Goal: Check status: Check status

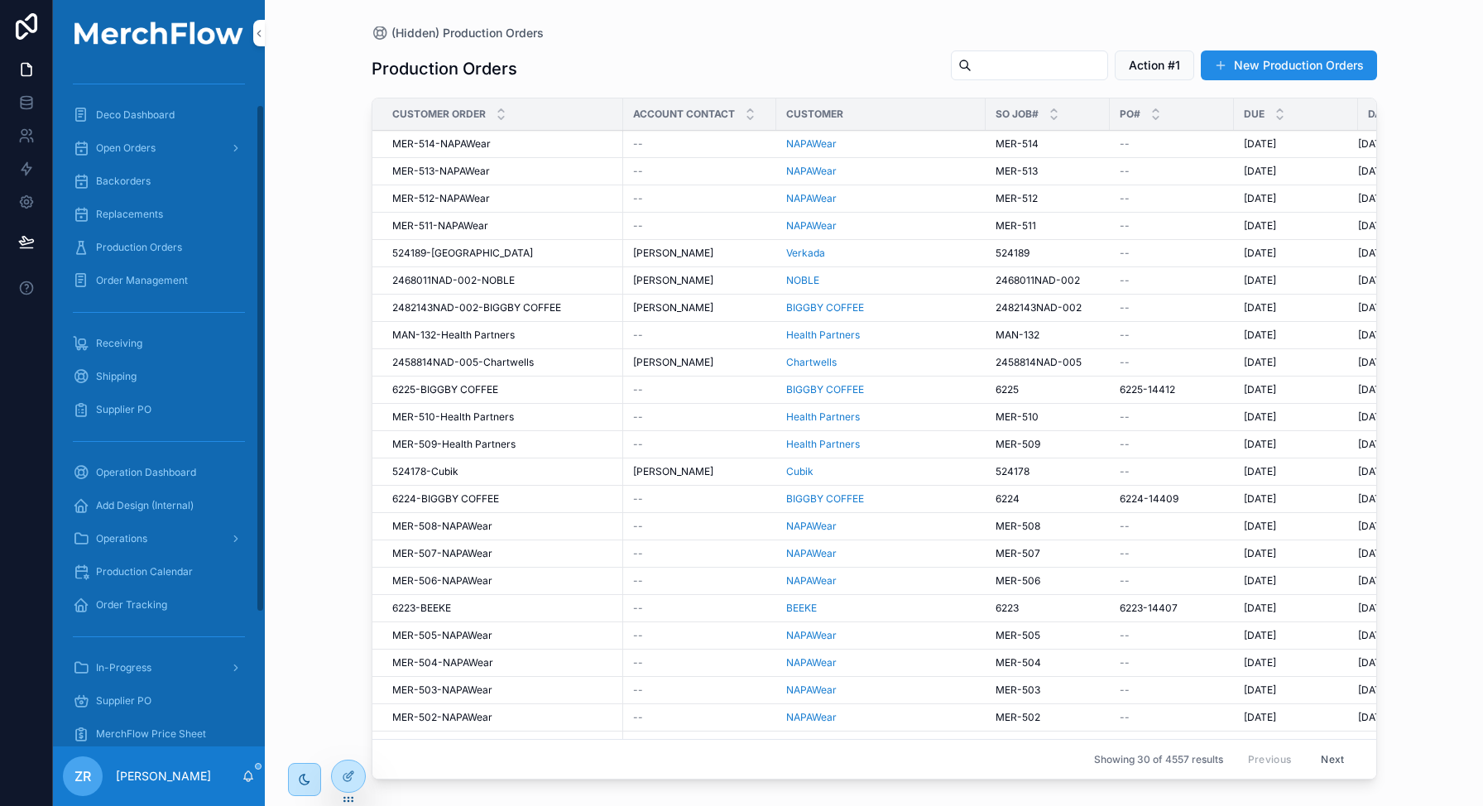
scroll to position [7, 0]
click at [171, 322] on div "Production Orders" at bounding box center [159, 314] width 172 height 26
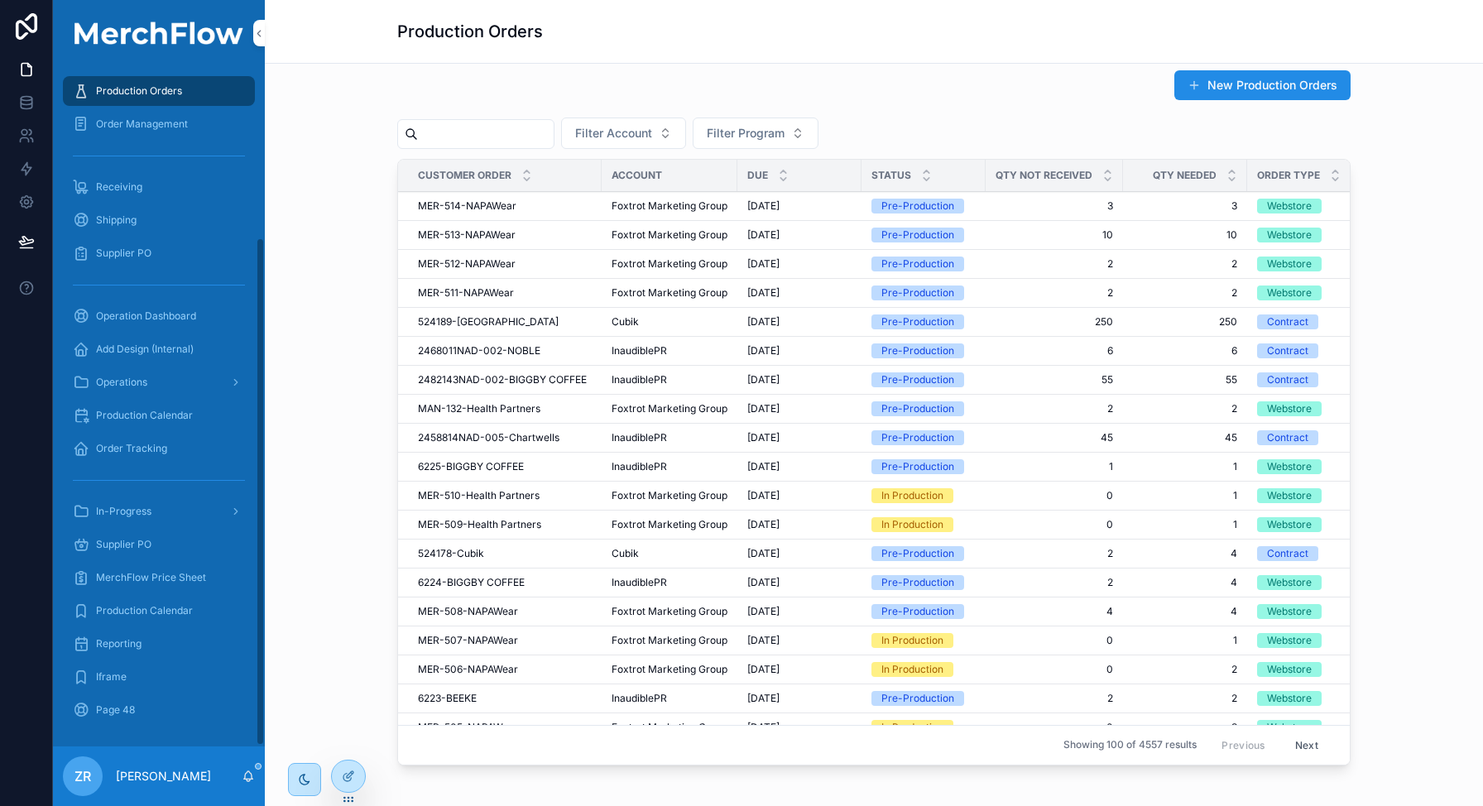
scroll to position [229, 0]
click at [250, 771] on icon "scrollable content" at bounding box center [248, 776] width 13 height 13
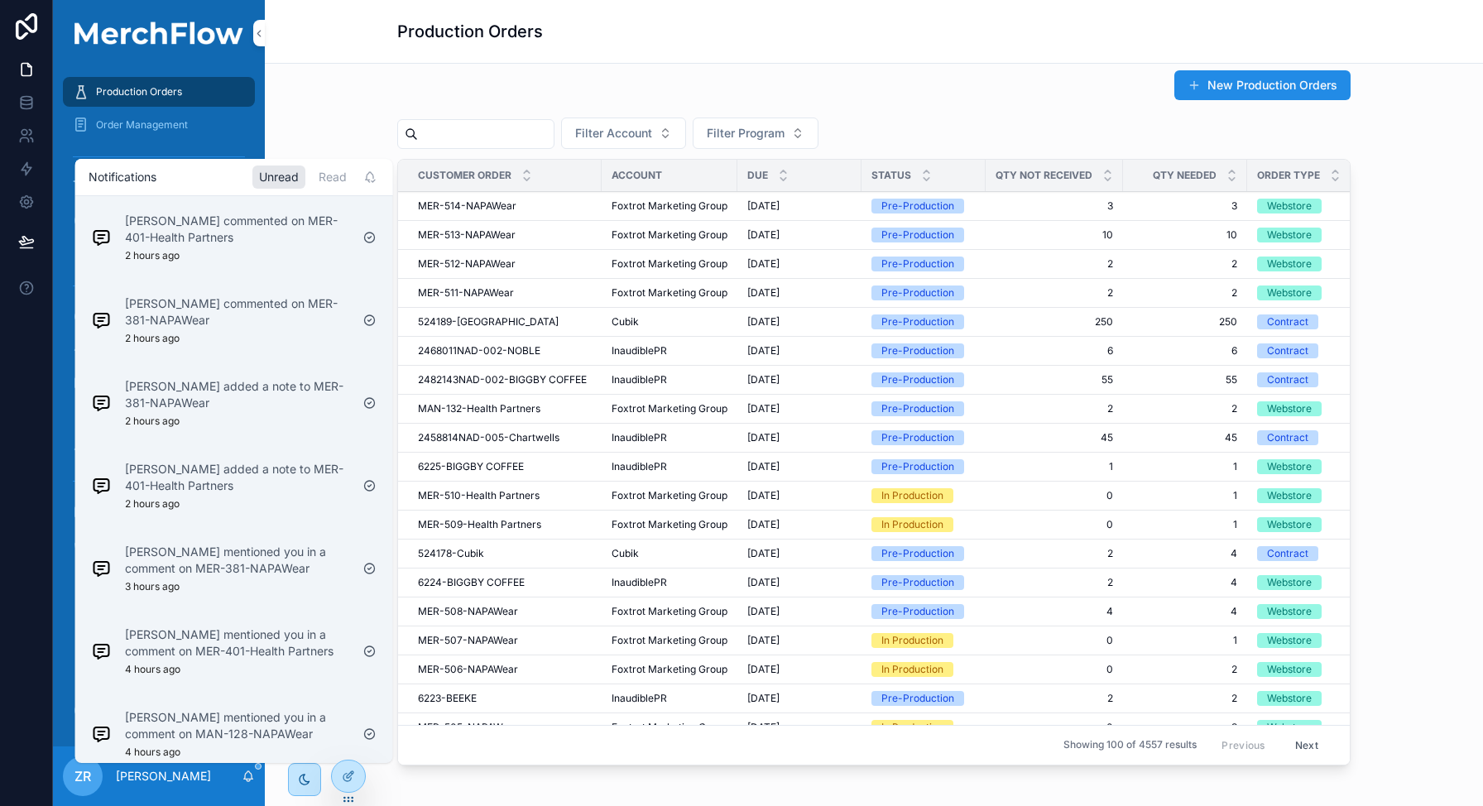
click at [278, 247] on div "June Liangco commented on MER-401-Health Partners 2 hours ago" at bounding box center [237, 238] width 225 height 50
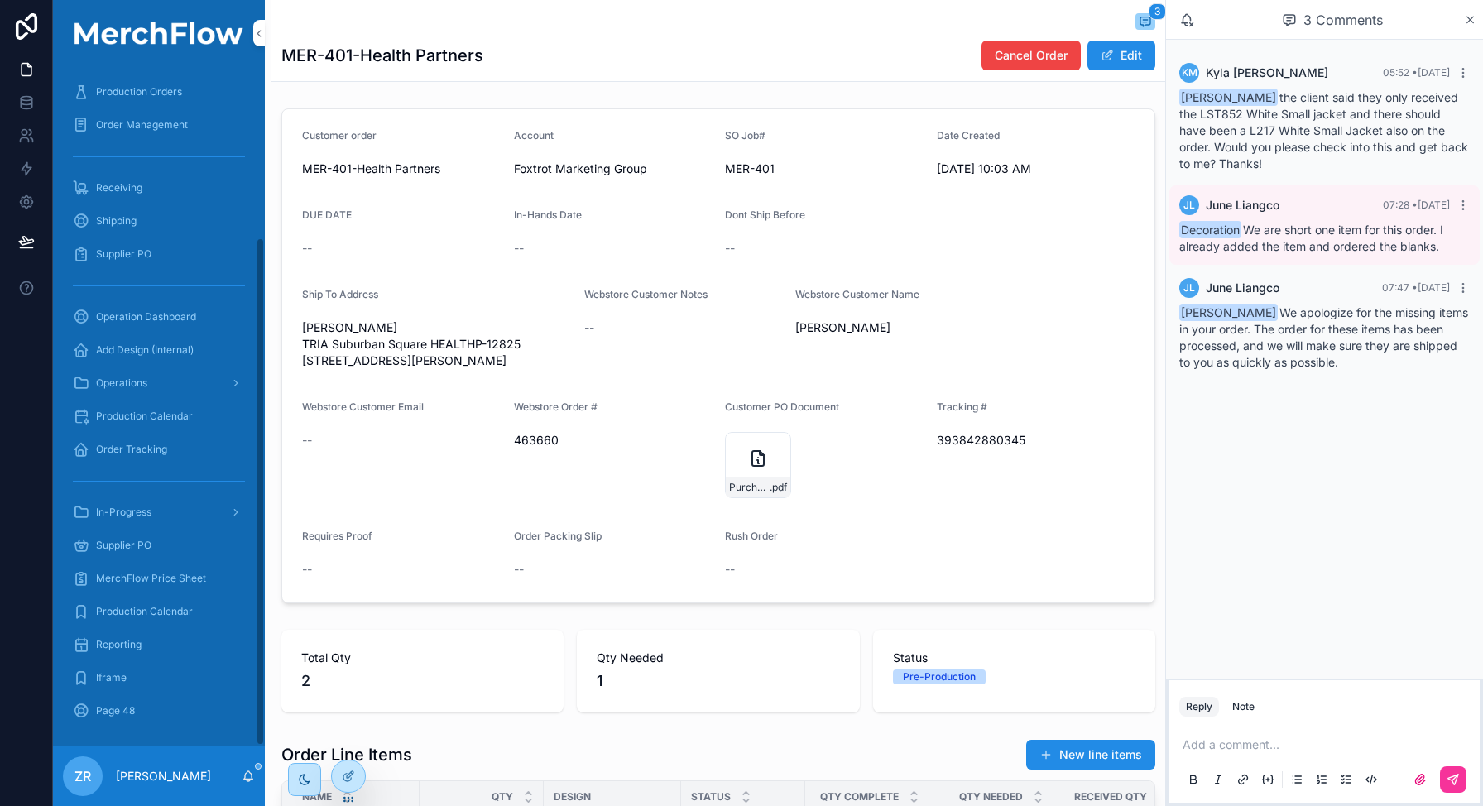
scroll to position [318, 0]
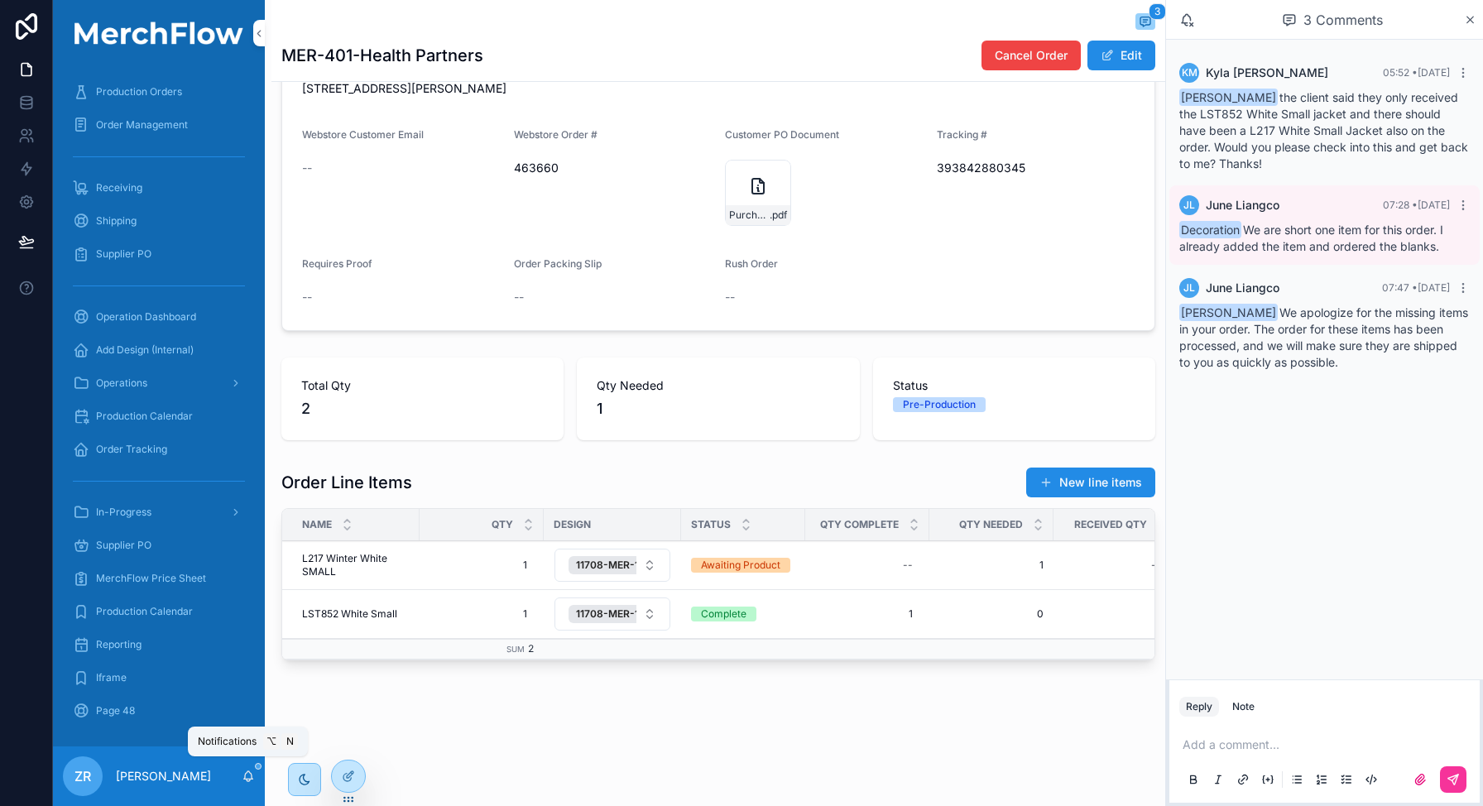
click at [245, 773] on icon "scrollable content" at bounding box center [248, 776] width 13 height 13
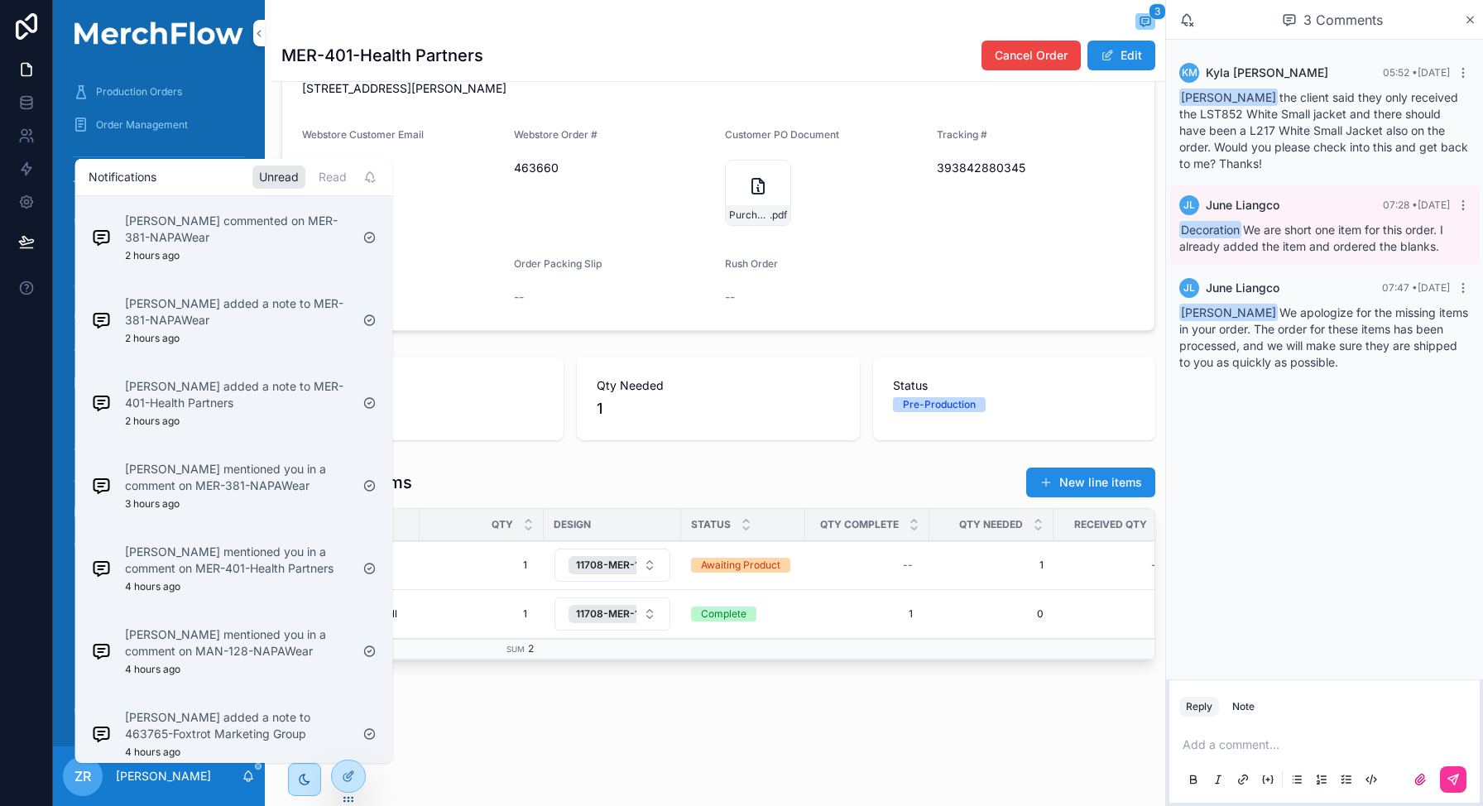
click at [281, 242] on p "June Liangco commented on MER-381-NAPAWear" at bounding box center [237, 229] width 225 height 33
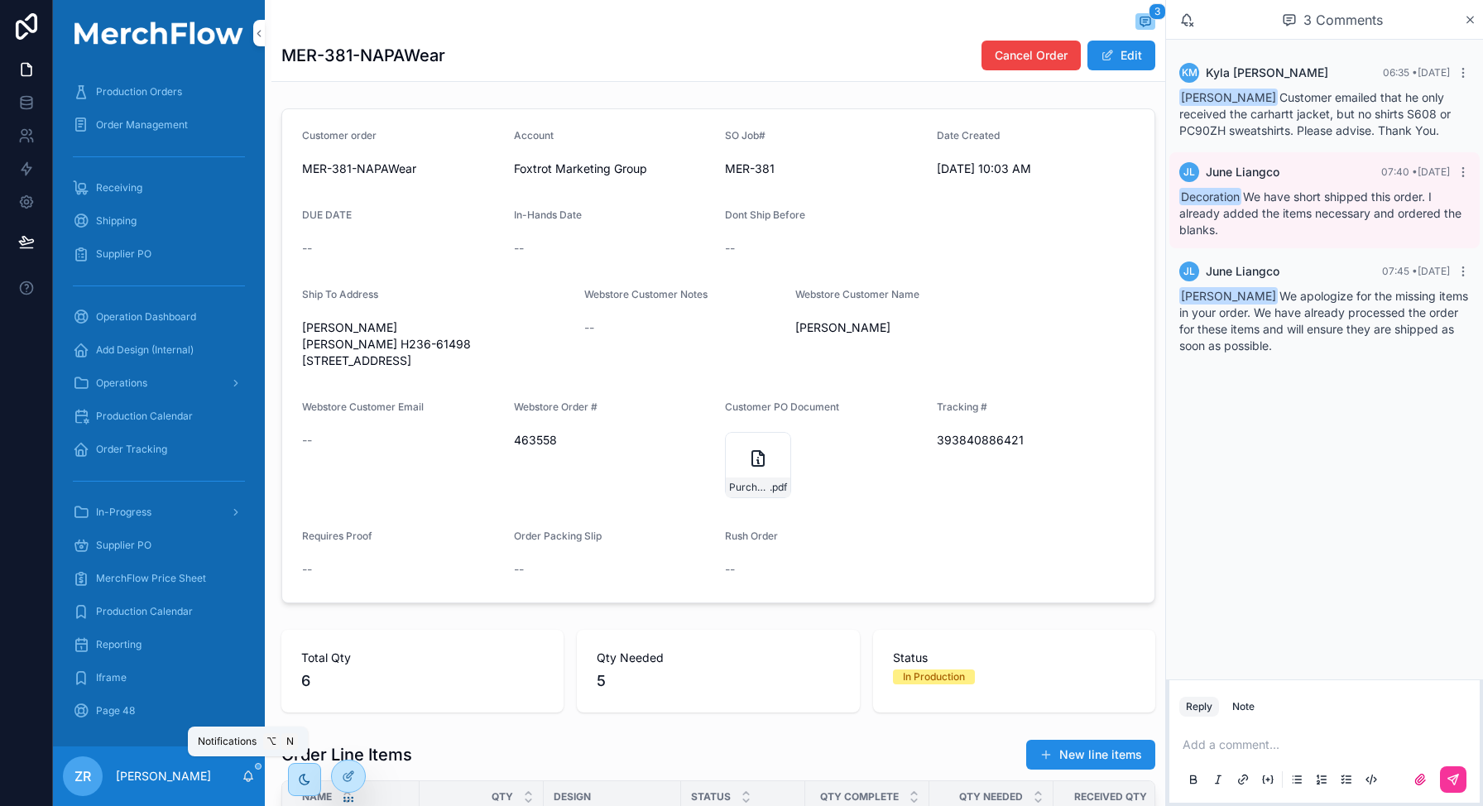
click at [251, 780] on icon "scrollable content" at bounding box center [248, 776] width 13 height 13
click at [602, 610] on div "Customer order MER-381-NAPAWear Account Foxtrot Marketing Group SO Job# MER-381…" at bounding box center [718, 356] width 894 height 508
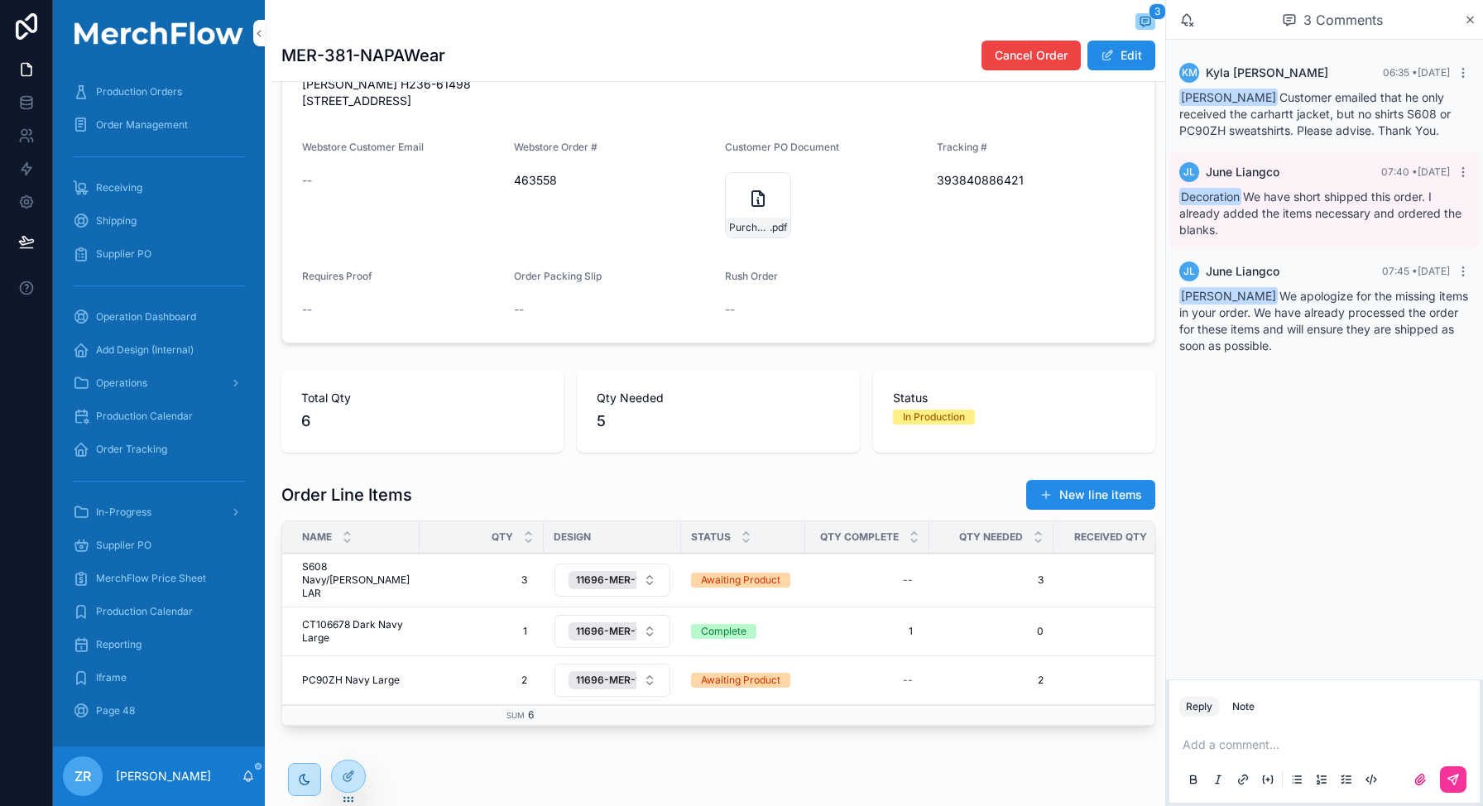
scroll to position [367, 0]
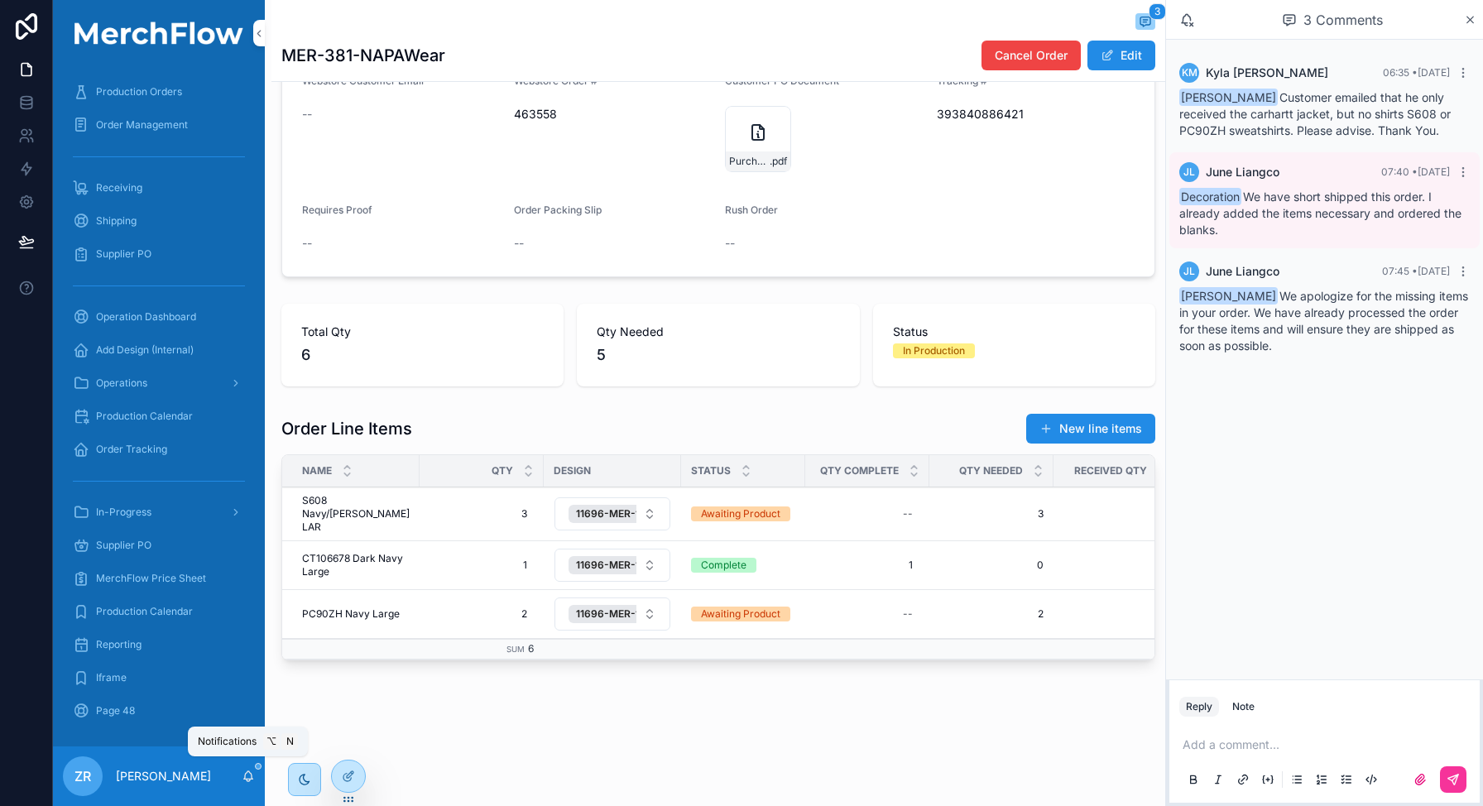
click at [249, 775] on icon "scrollable content" at bounding box center [248, 776] width 13 height 13
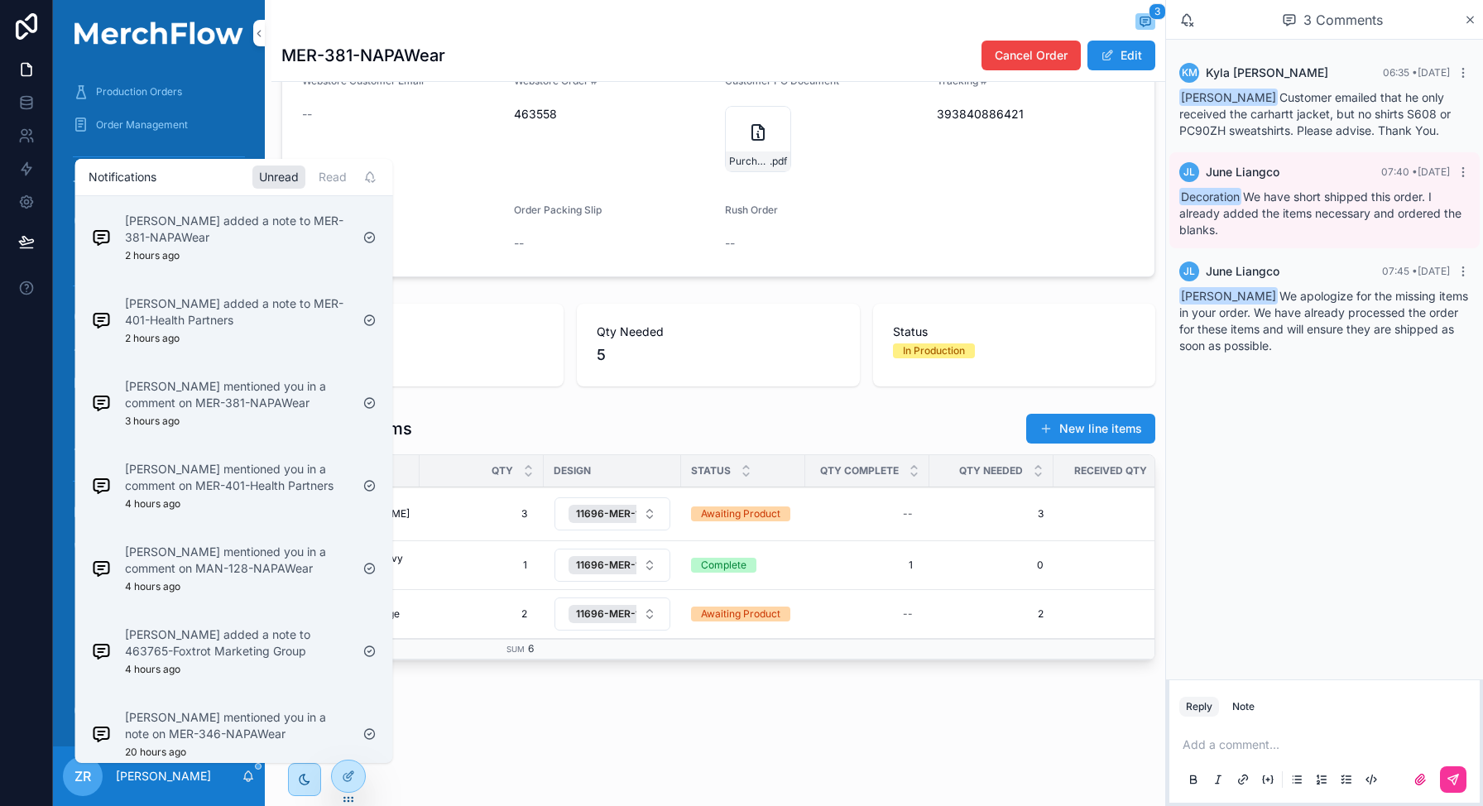
click at [261, 310] on p "June Liangco added a note to MER-401-Health Partners" at bounding box center [237, 311] width 225 height 33
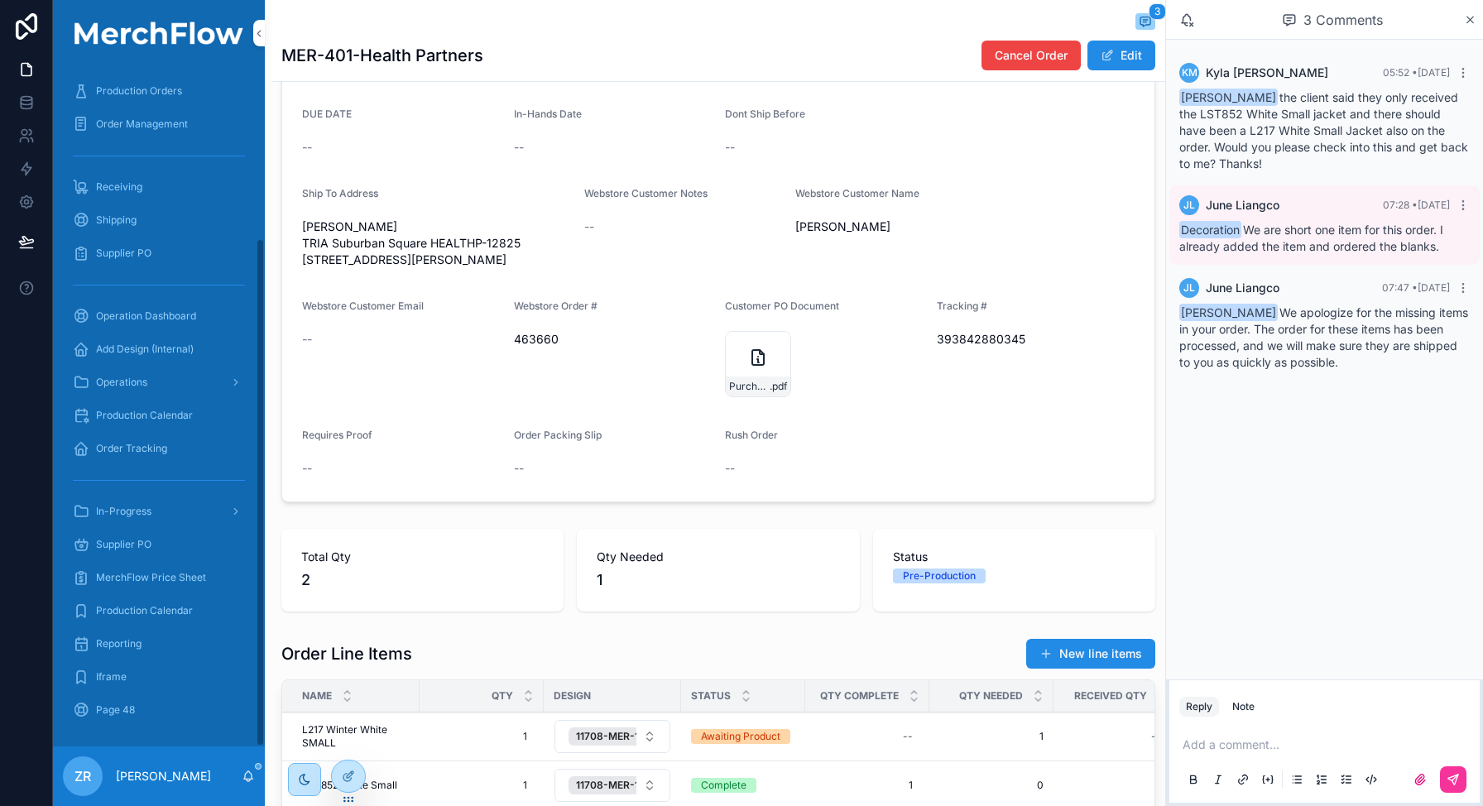
scroll to position [228, 0]
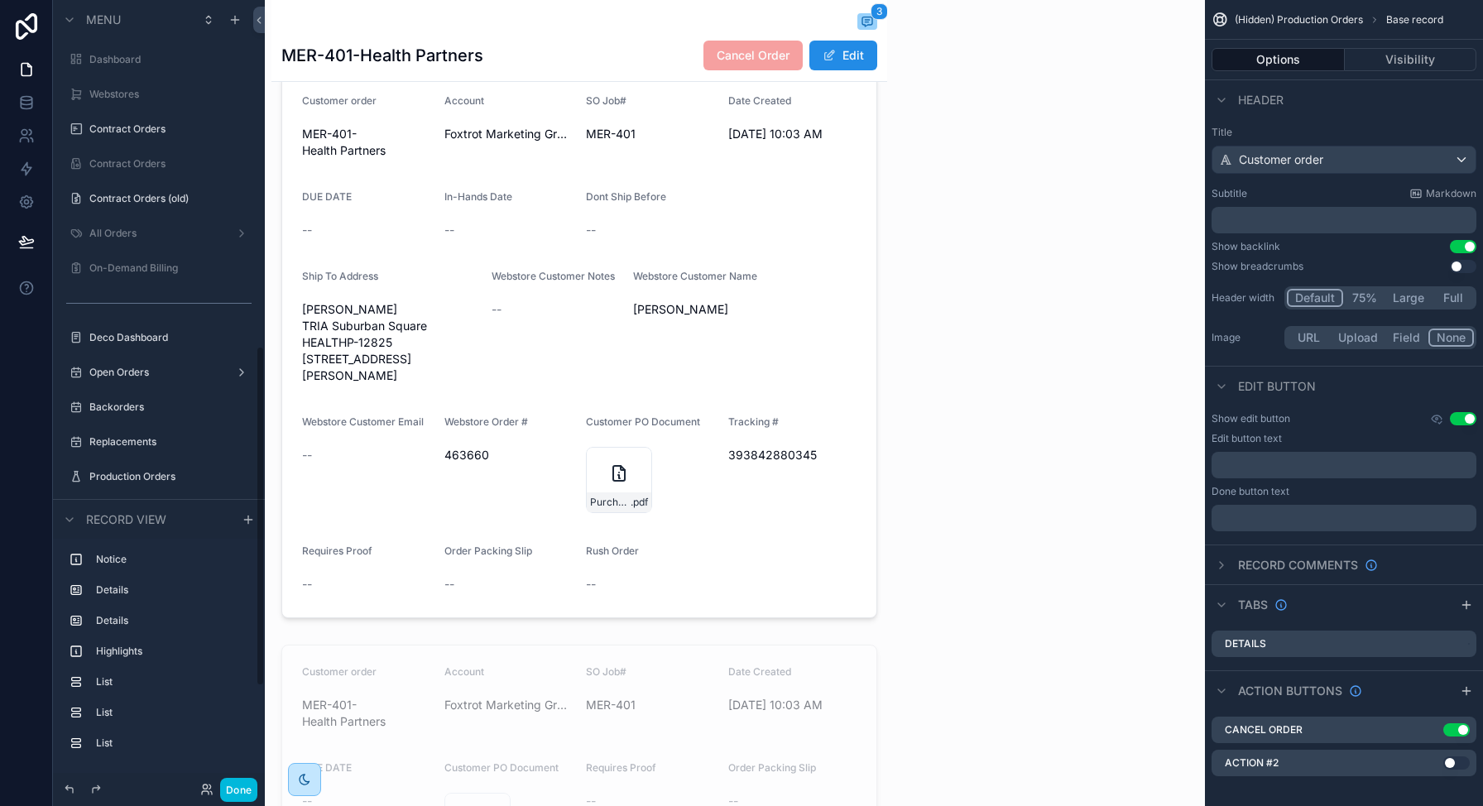
click at [216, 790] on div "Done" at bounding box center [224, 790] width 65 height 24
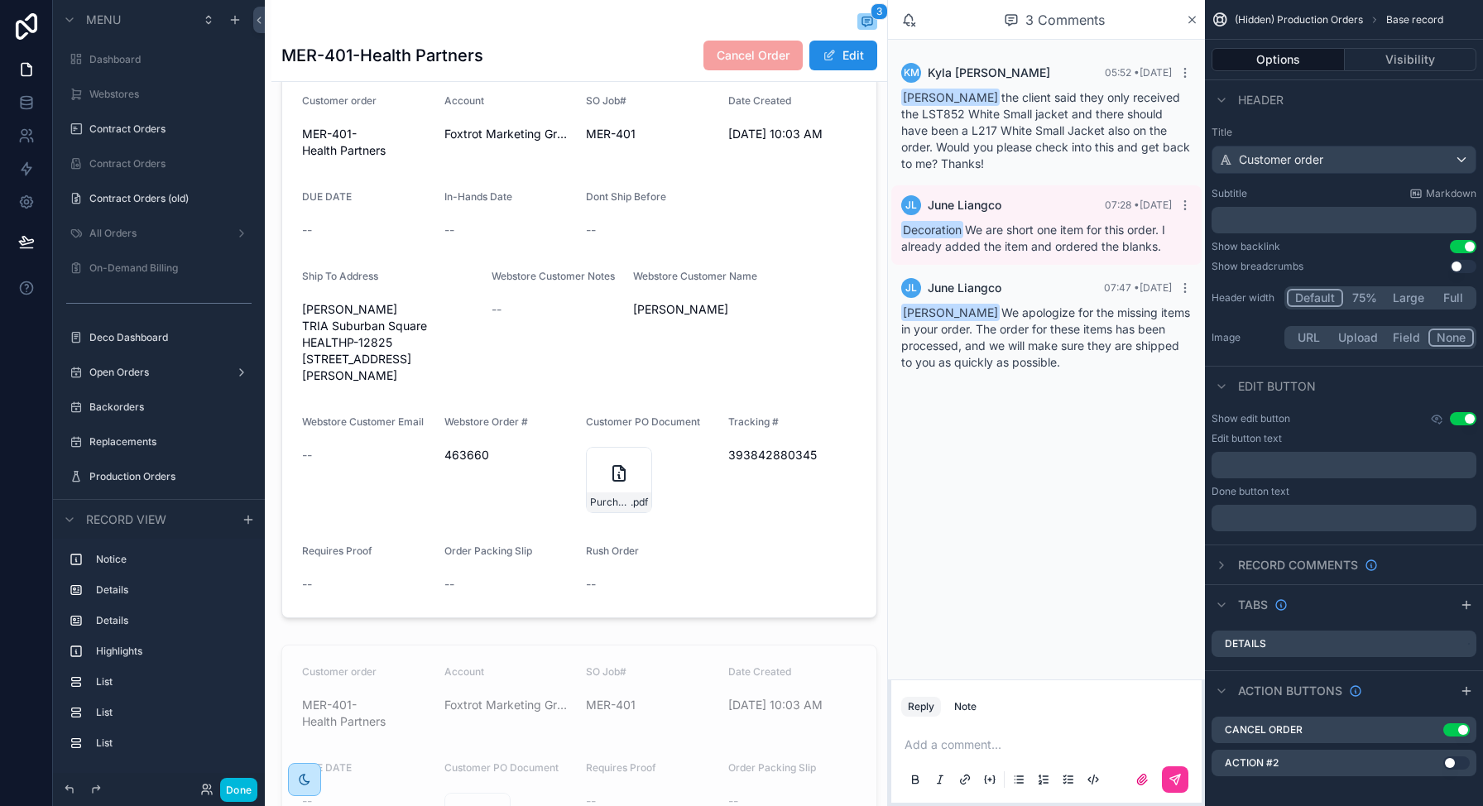
scroll to position [800, 0]
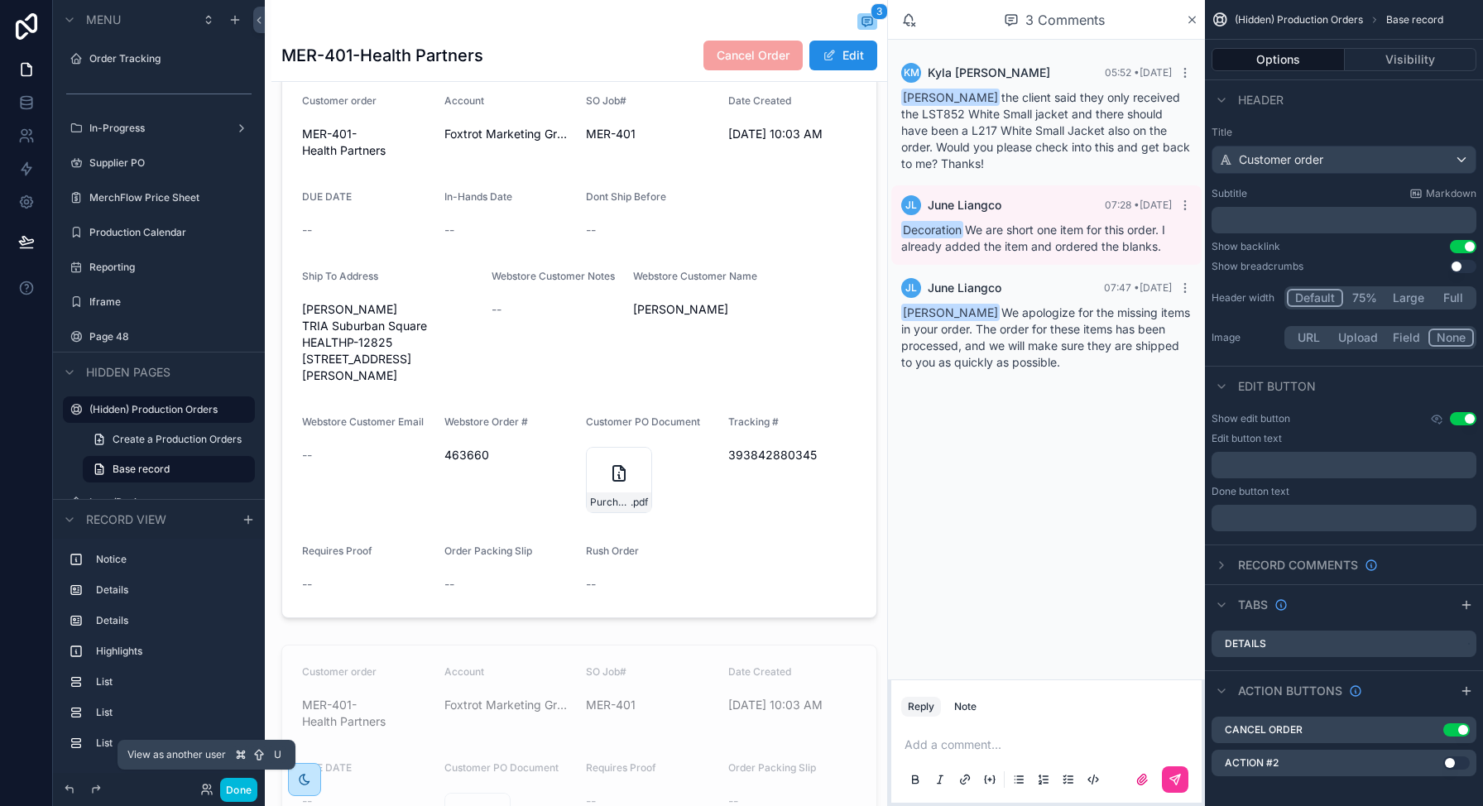
click at [206, 790] on icon at bounding box center [206, 789] width 13 height 13
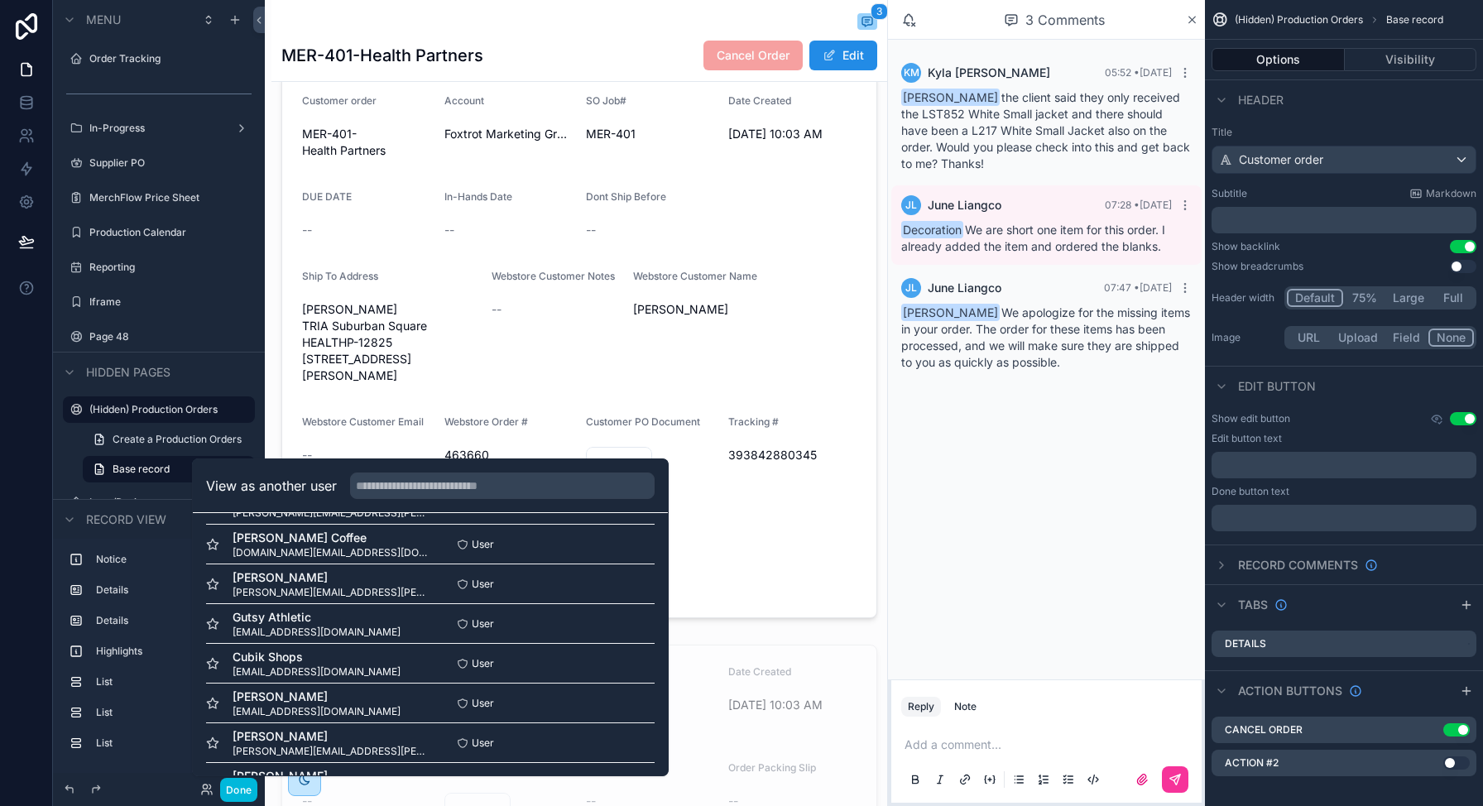
scroll to position [0, 0]
click at [0, 0] on button "Select" at bounding box center [0, 0] width 0 height 0
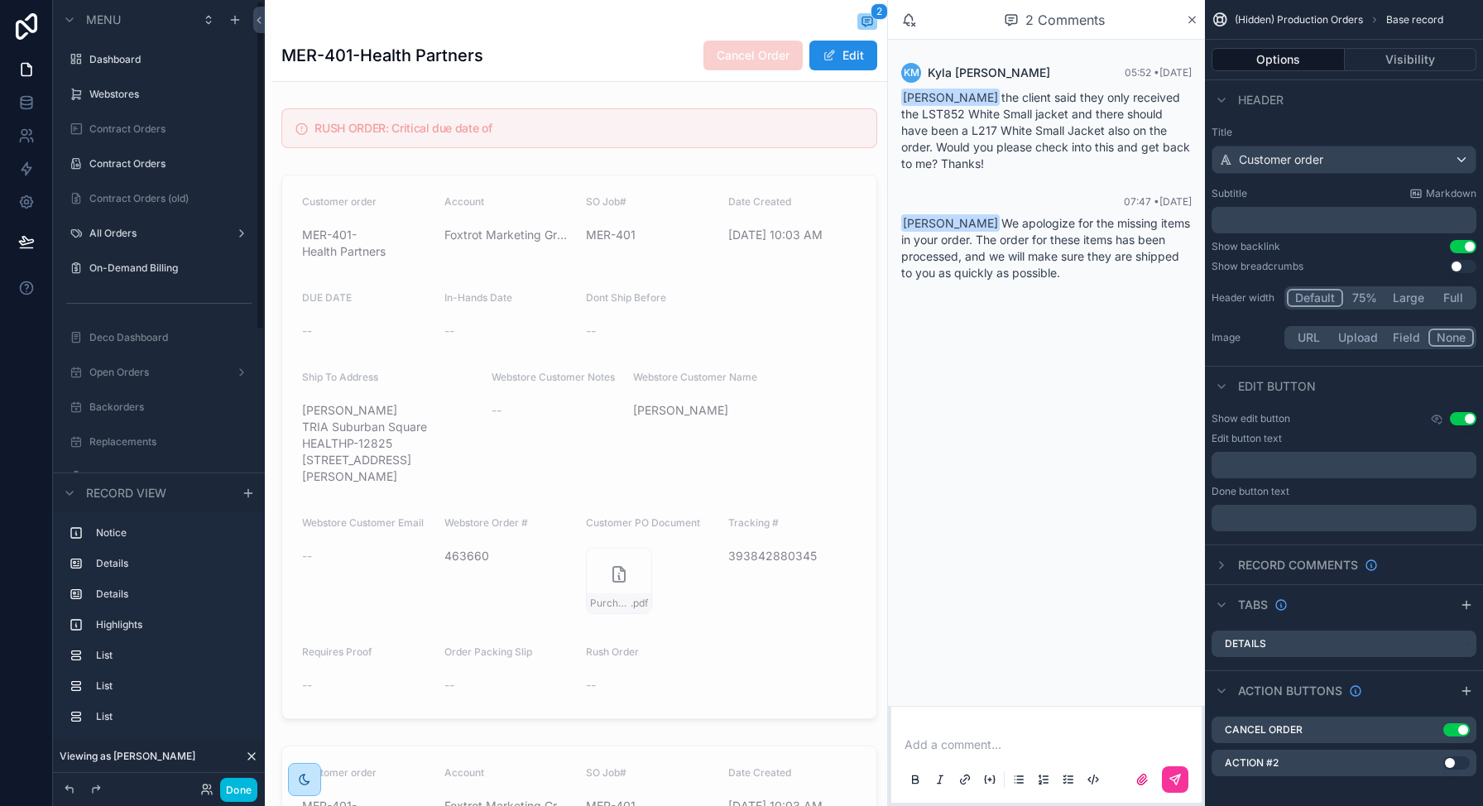
click at [141, 262] on div "On-Demand Billing" at bounding box center [170, 268] width 162 height 13
click at [162, 265] on label "On-Demand Billing" at bounding box center [167, 268] width 156 height 13
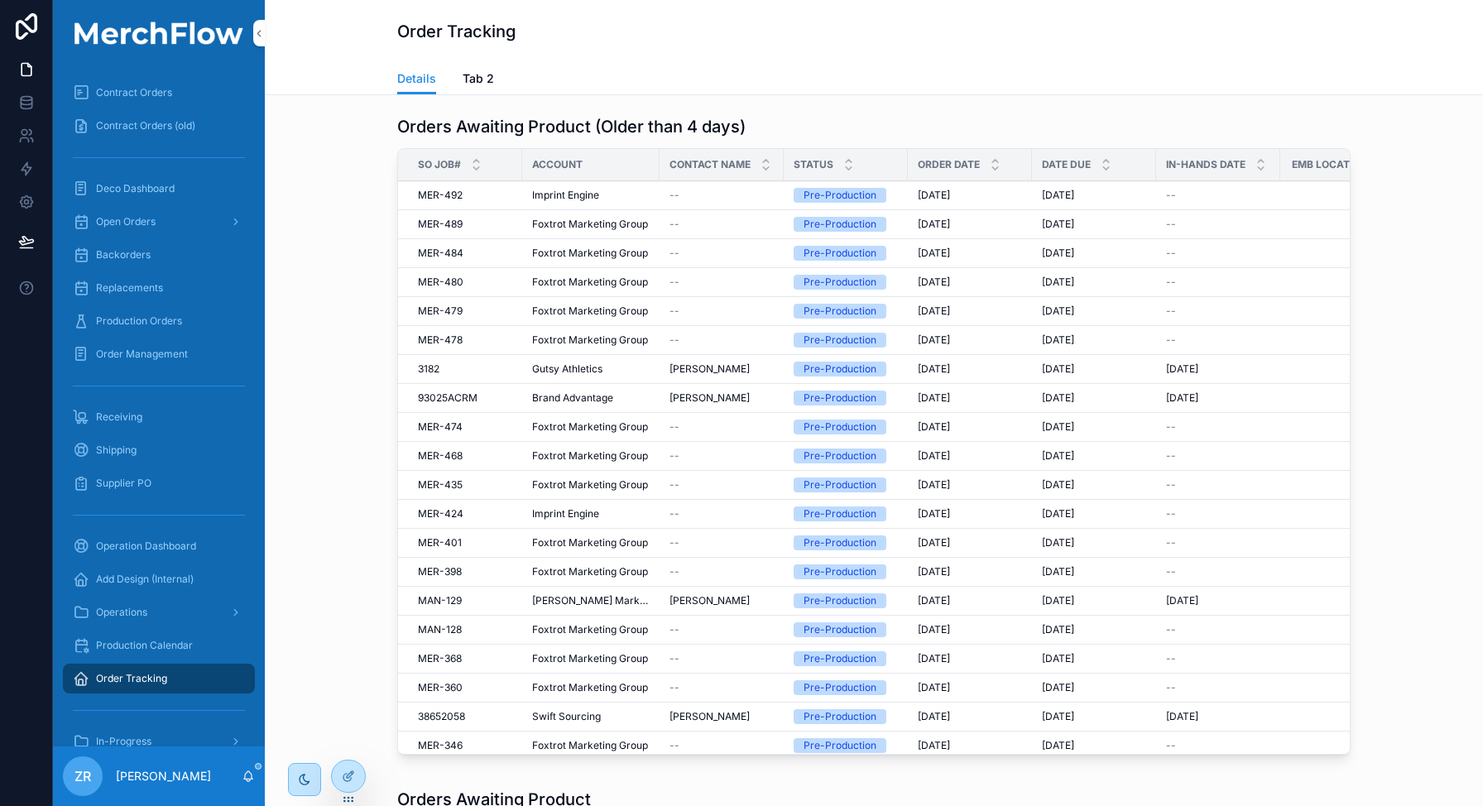
scroll to position [36, 0]
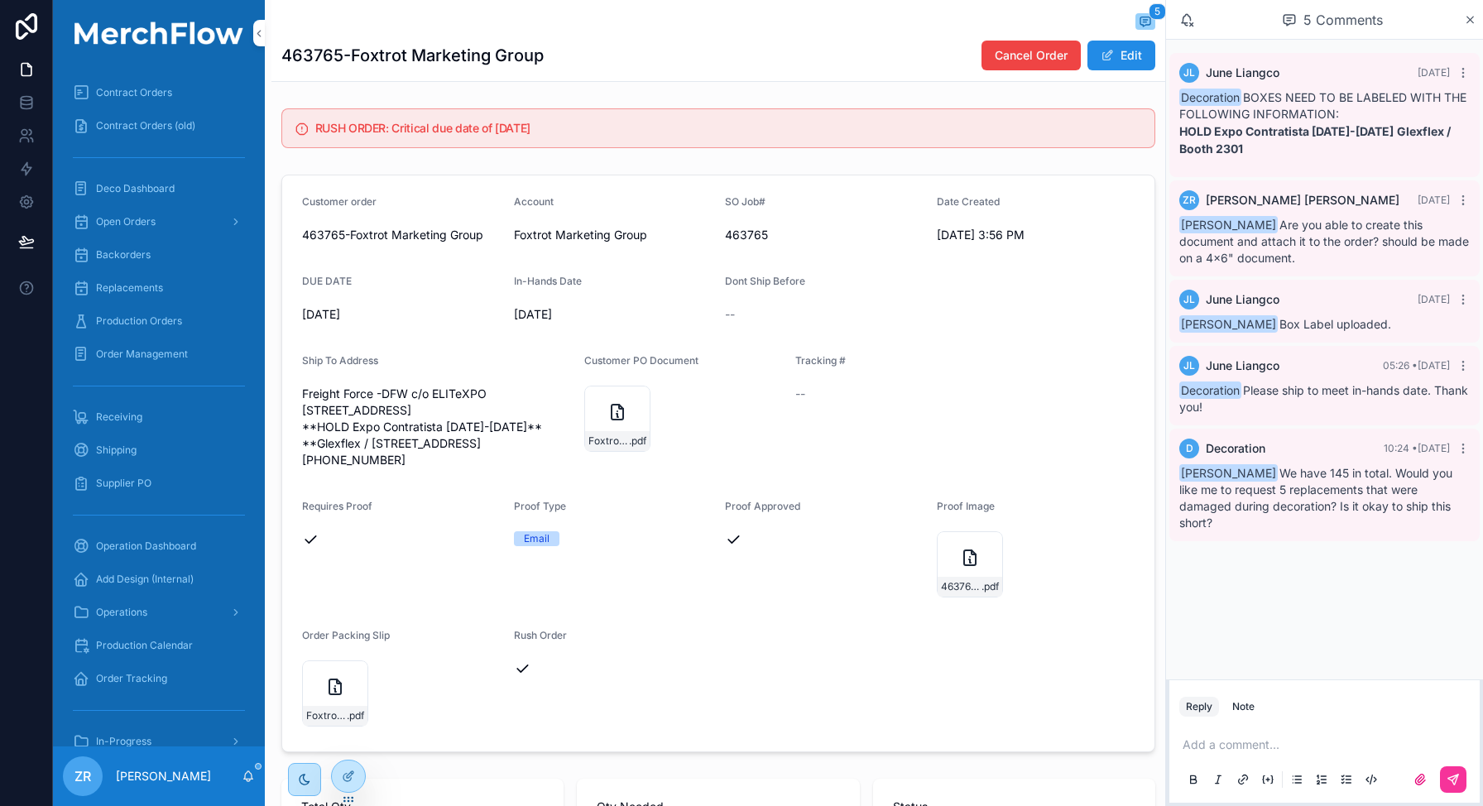
click at [1251, 709] on div "Note" at bounding box center [1243, 706] width 22 height 13
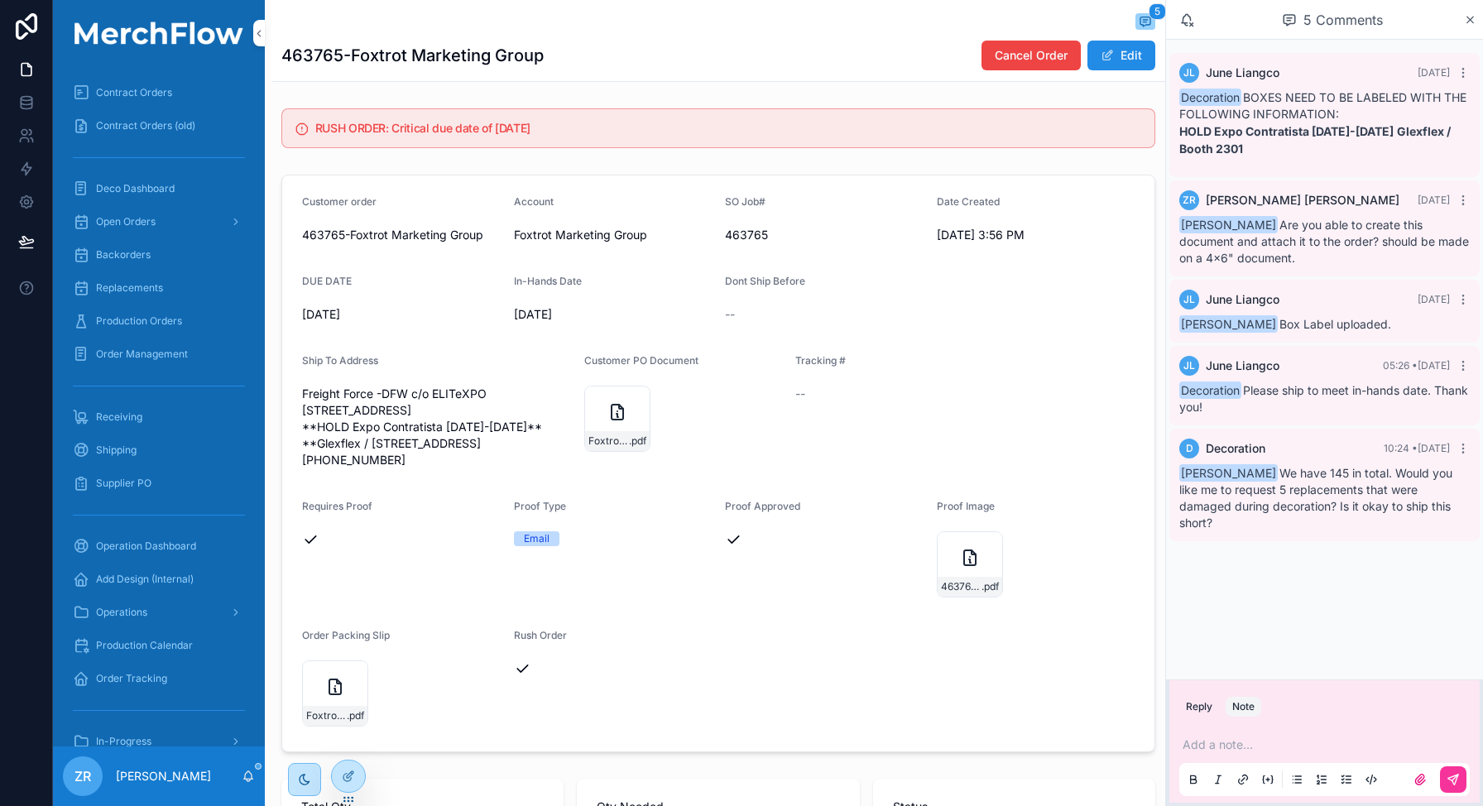
click at [1231, 740] on p "scrollable content" at bounding box center [1328, 745] width 290 height 17
drag, startPoint x: 1448, startPoint y: 782, endPoint x: 1411, endPoint y: 756, distance: 45.7
click at [1411, 756] on div "**********" at bounding box center [1324, 762] width 290 height 70
click at [1396, 738] on p "**********" at bounding box center [1328, 745] width 290 height 17
click at [1268, 741] on p "**********" at bounding box center [1328, 745] width 290 height 17
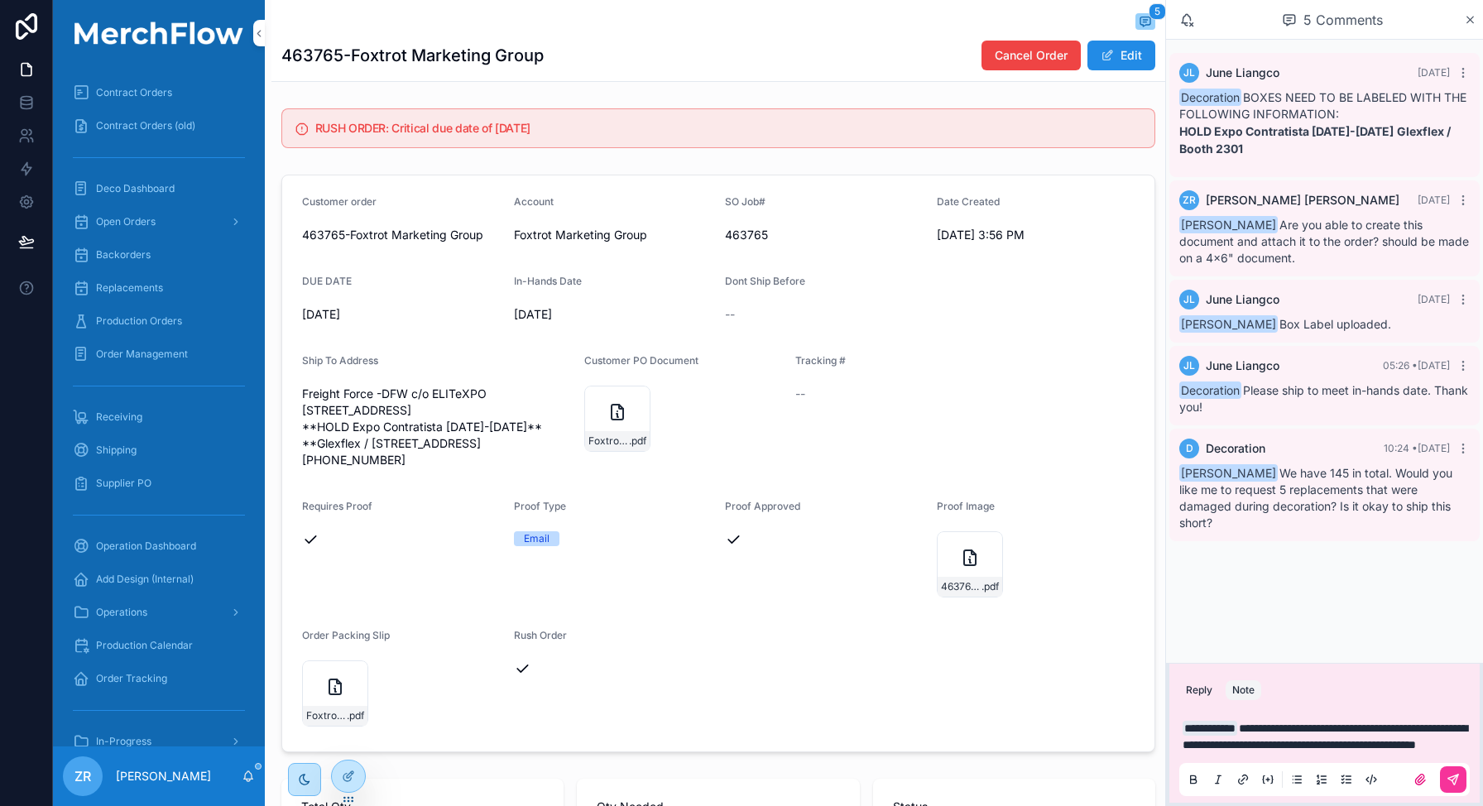
click at [1450, 776] on icon "scrollable content" at bounding box center [1453, 779] width 13 height 13
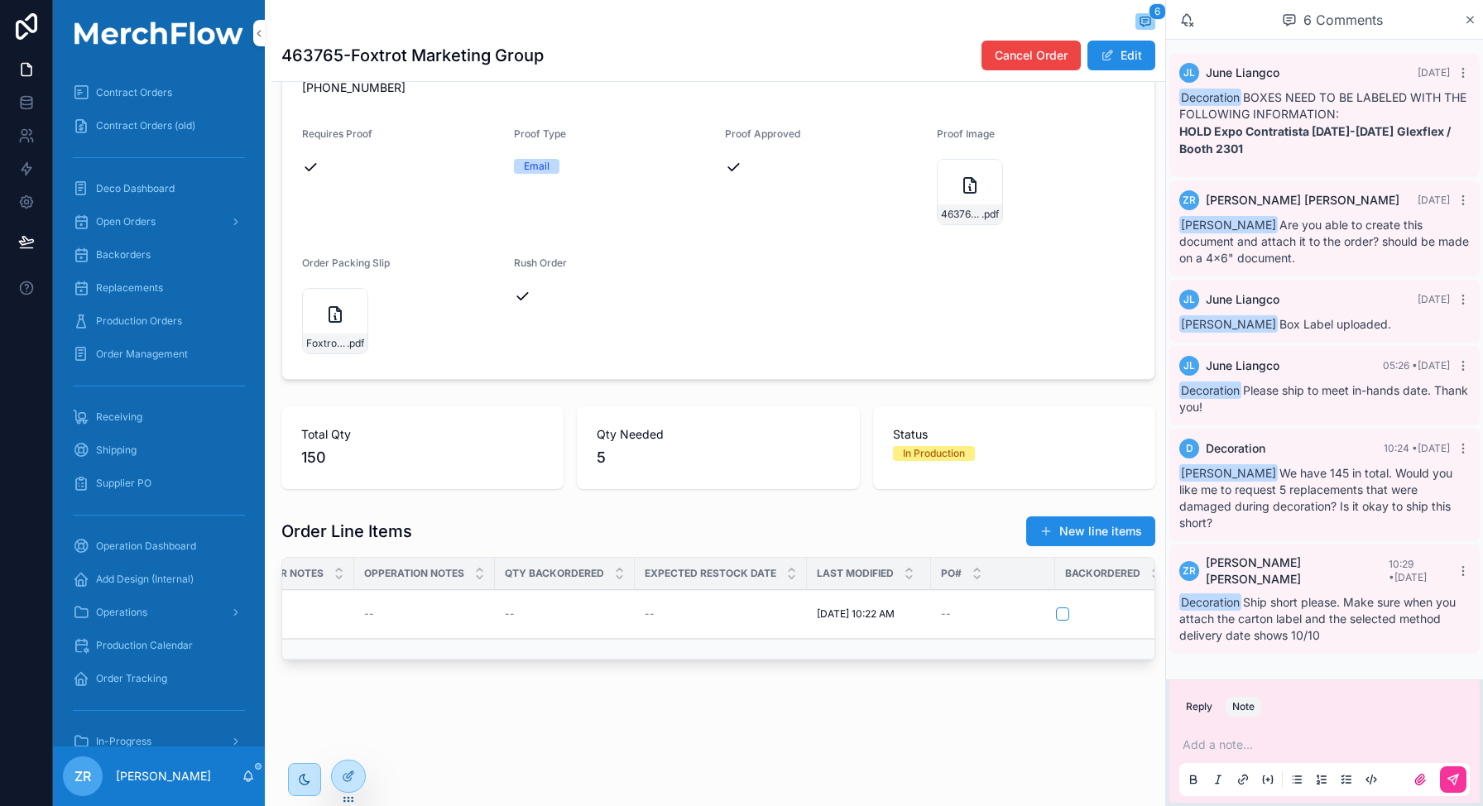
scroll to position [0, 1689]
click at [916, 691] on div "scrollable content" at bounding box center [718, 693] width 894 height 13
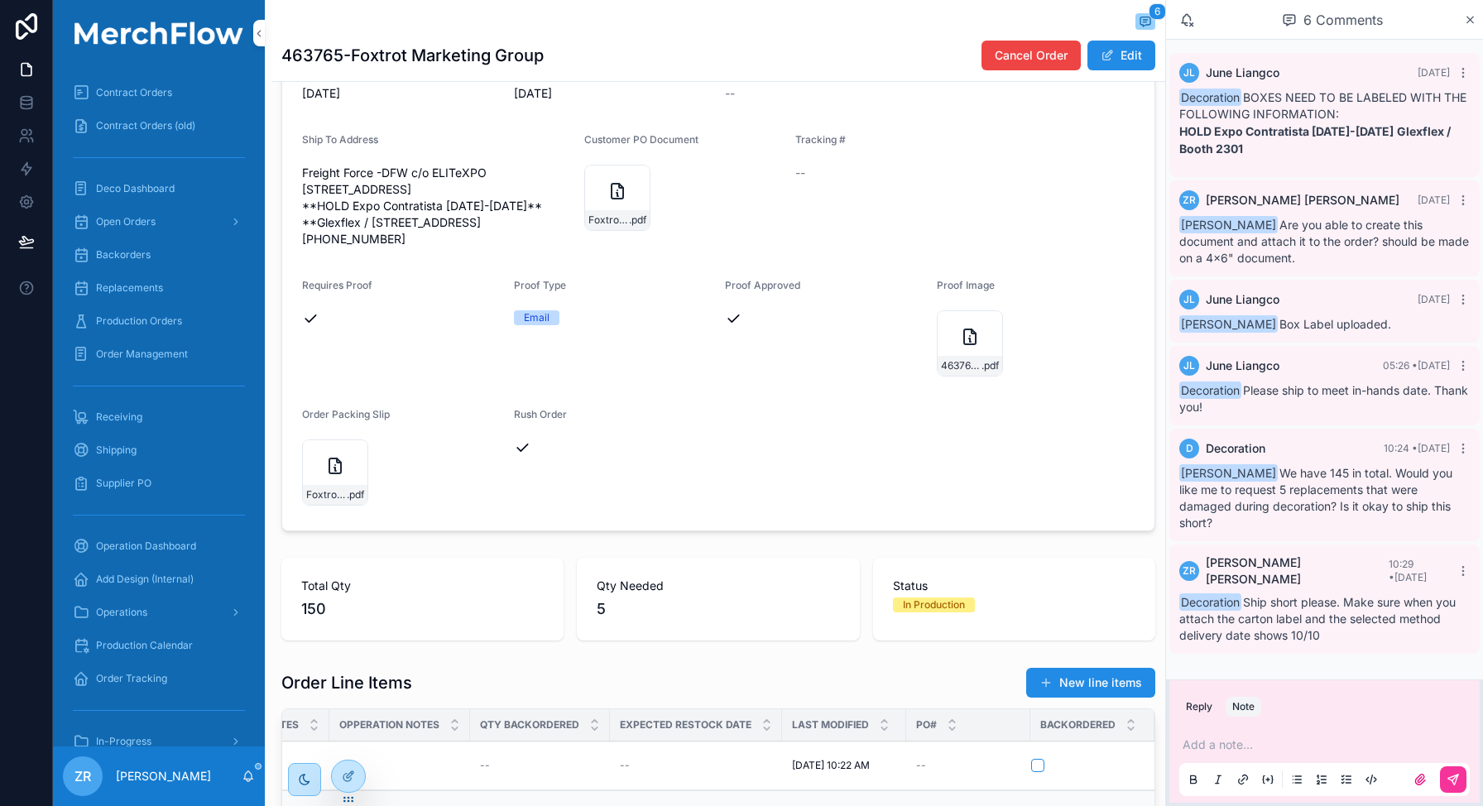
scroll to position [0, 0]
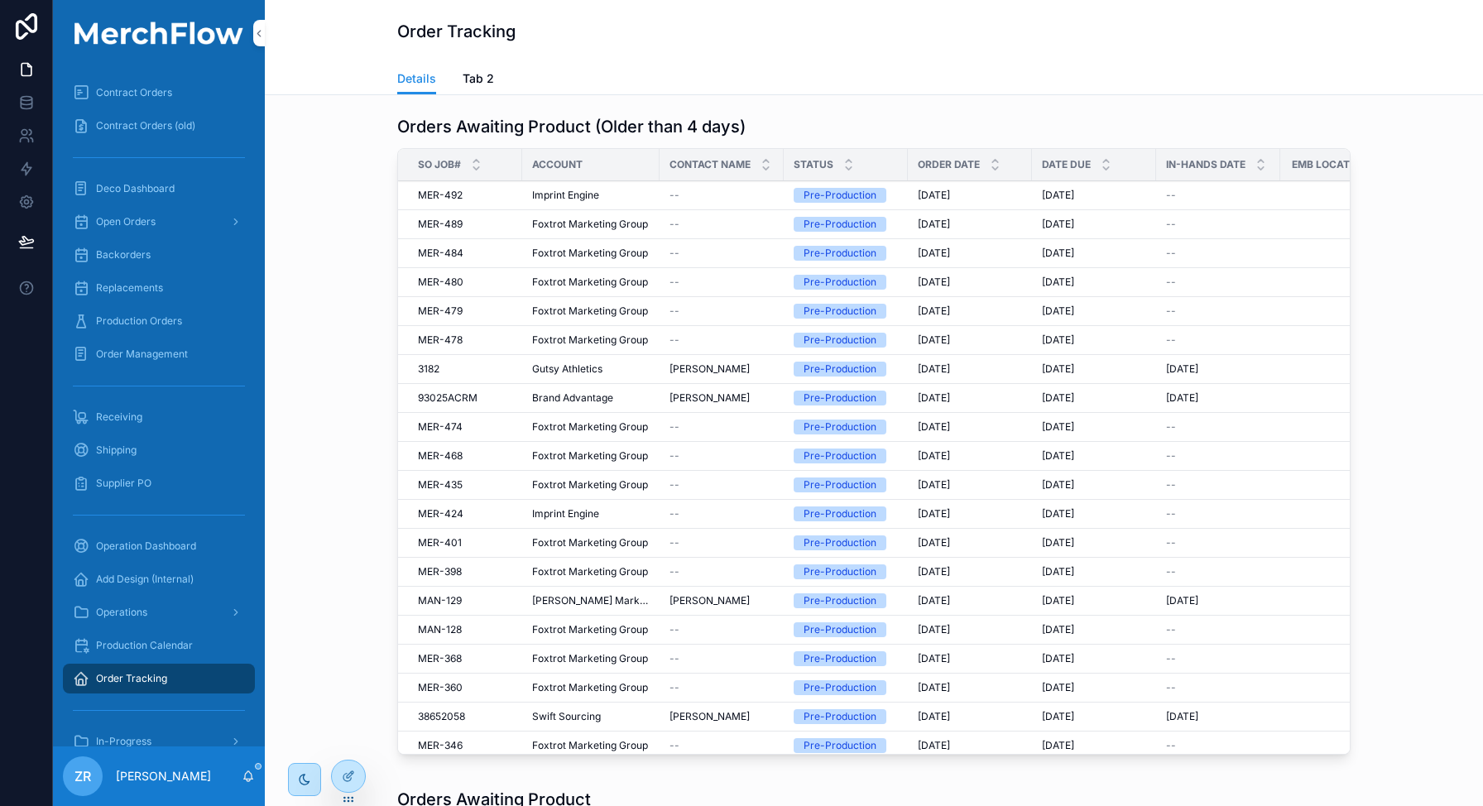
scroll to position [36, 0]
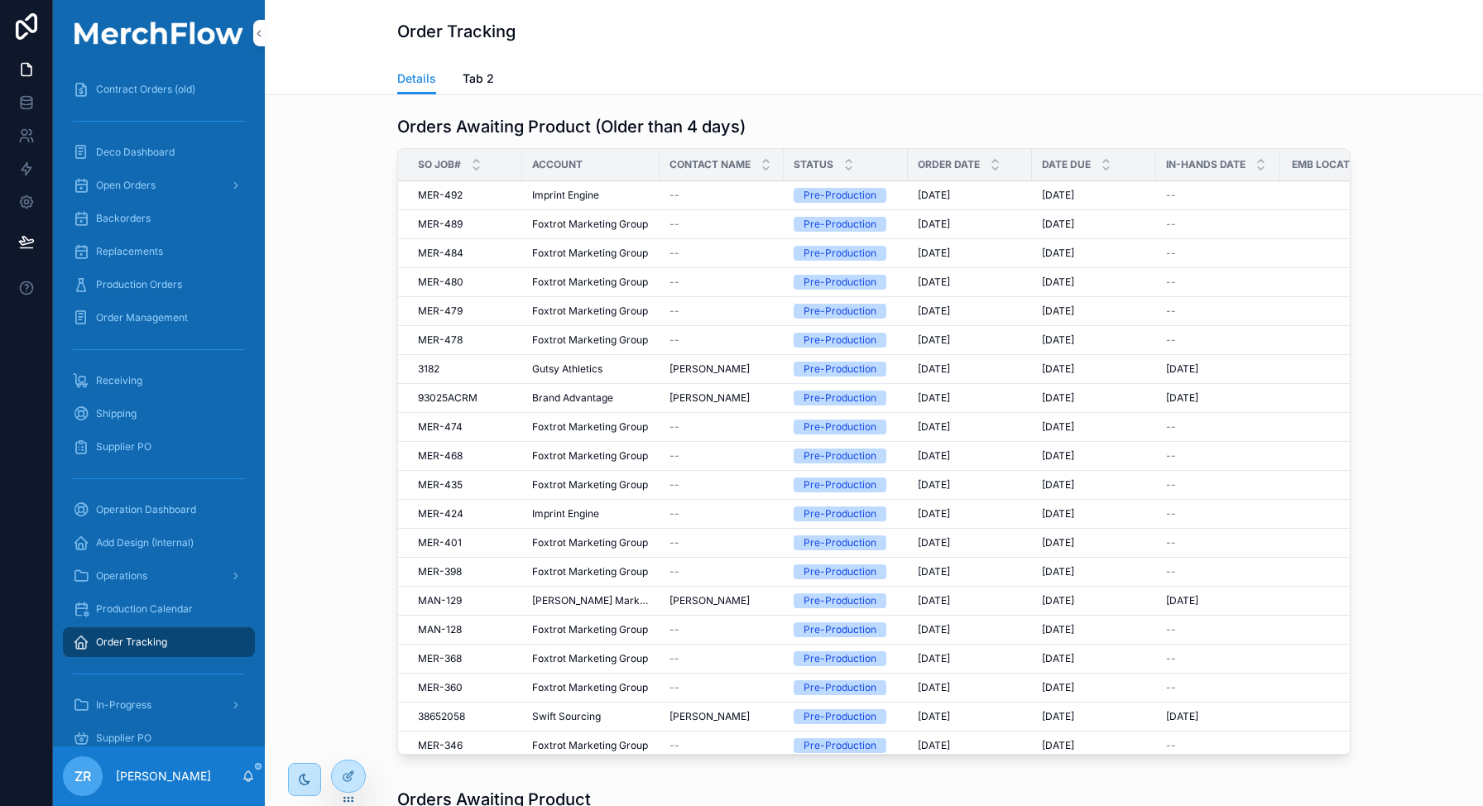
click at [300, 39] on div "Order Tracking Details Details Tab 2" at bounding box center [874, 47] width 1218 height 95
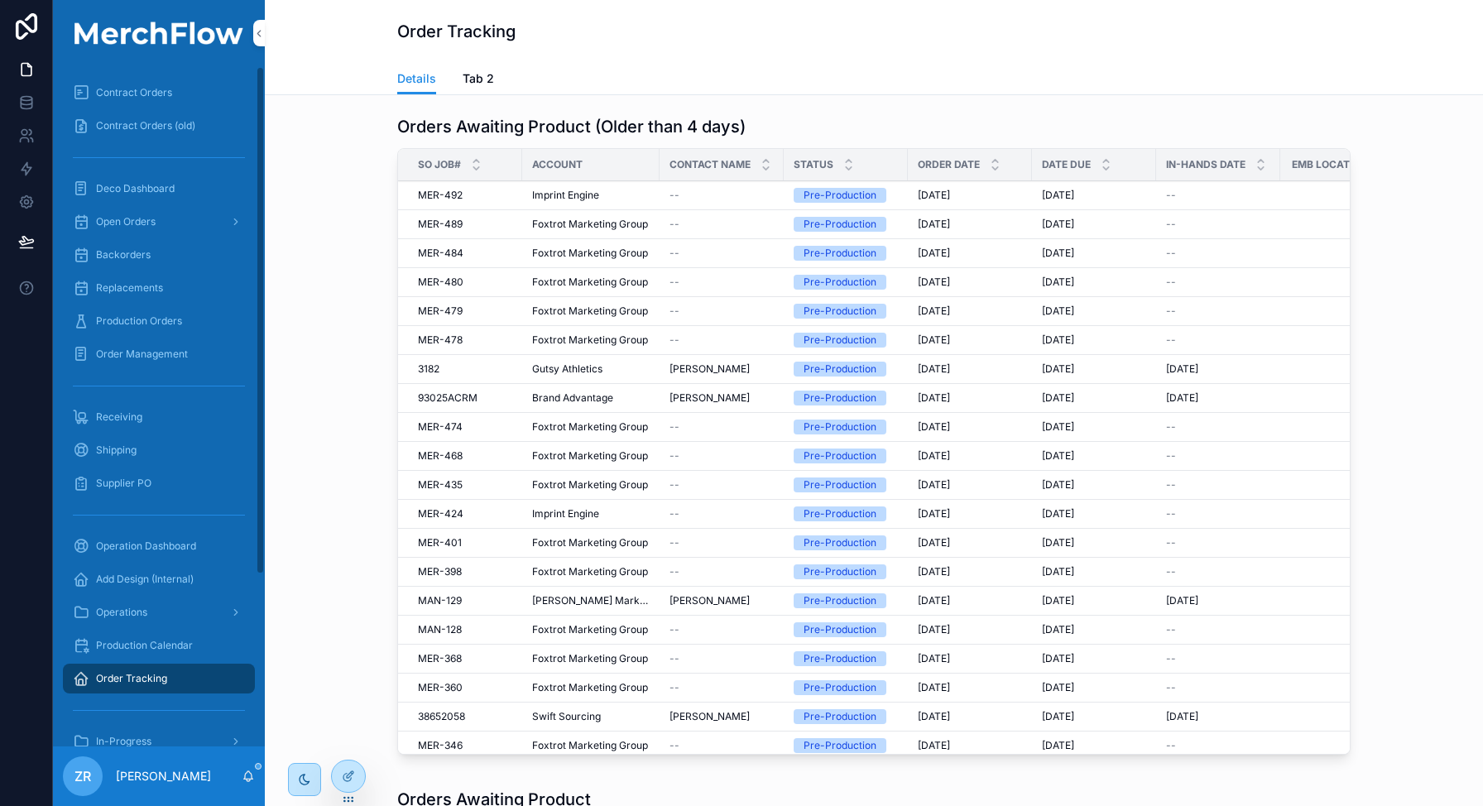
click at [138, 327] on span "Production Orders" at bounding box center [139, 320] width 86 height 13
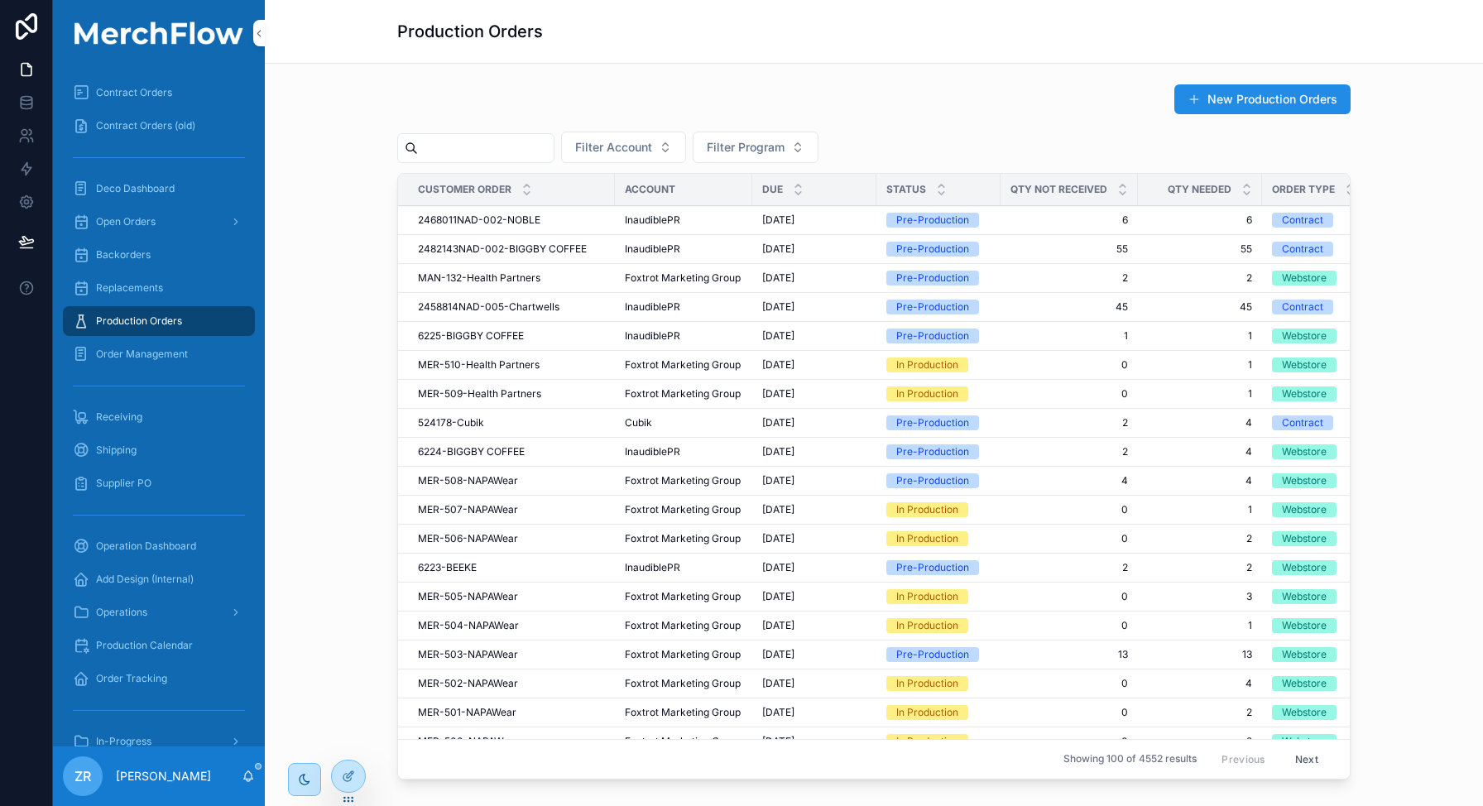
click at [462, 135] on div "scrollable content" at bounding box center [475, 148] width 157 height 30
click at [462, 144] on input "scrollable content" at bounding box center [486, 148] width 136 height 23
paste input "**********"
type input "**********"
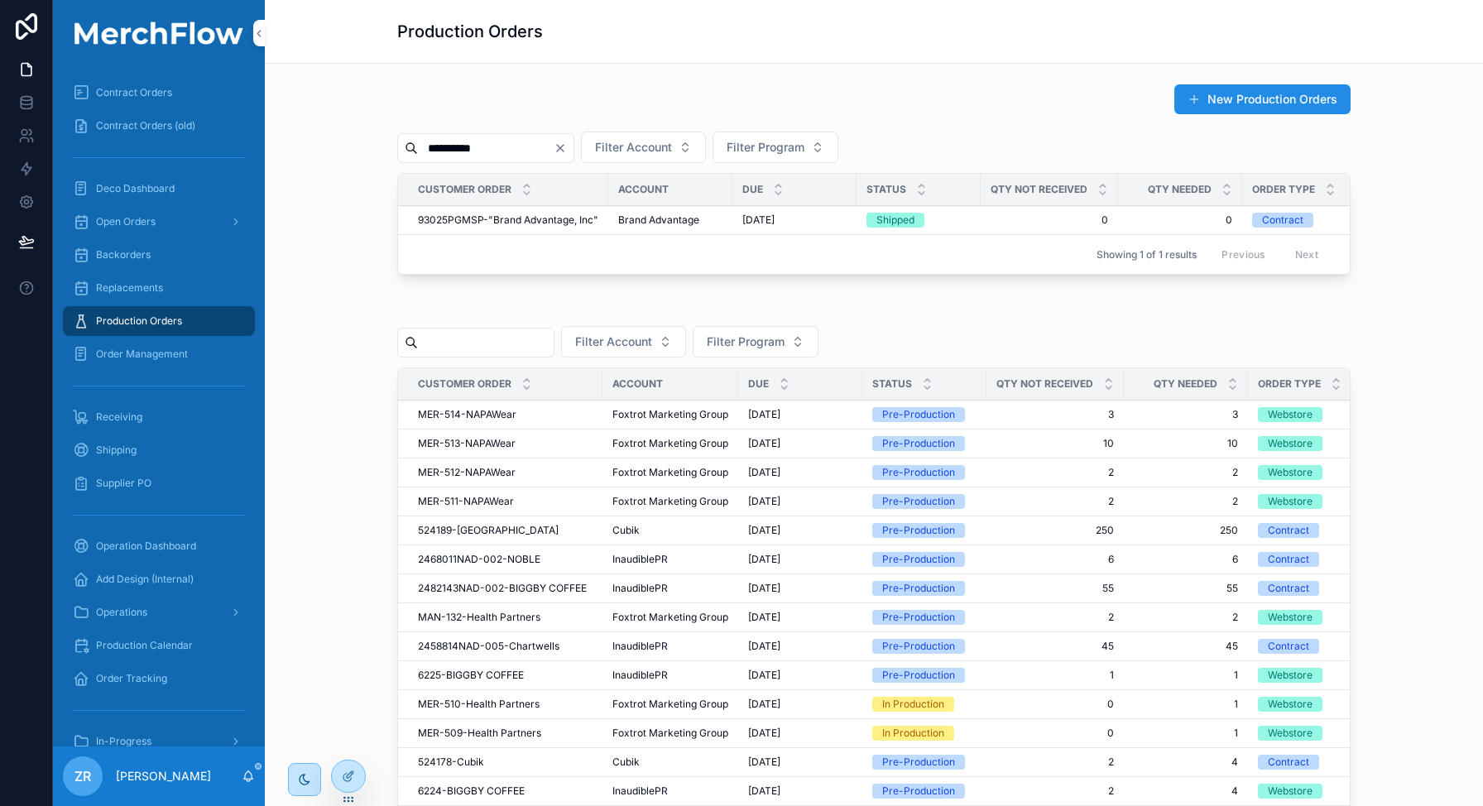
click at [558, 223] on span "93025PGMSP-"Brand Advantage, Inc"" at bounding box center [508, 220] width 180 height 13
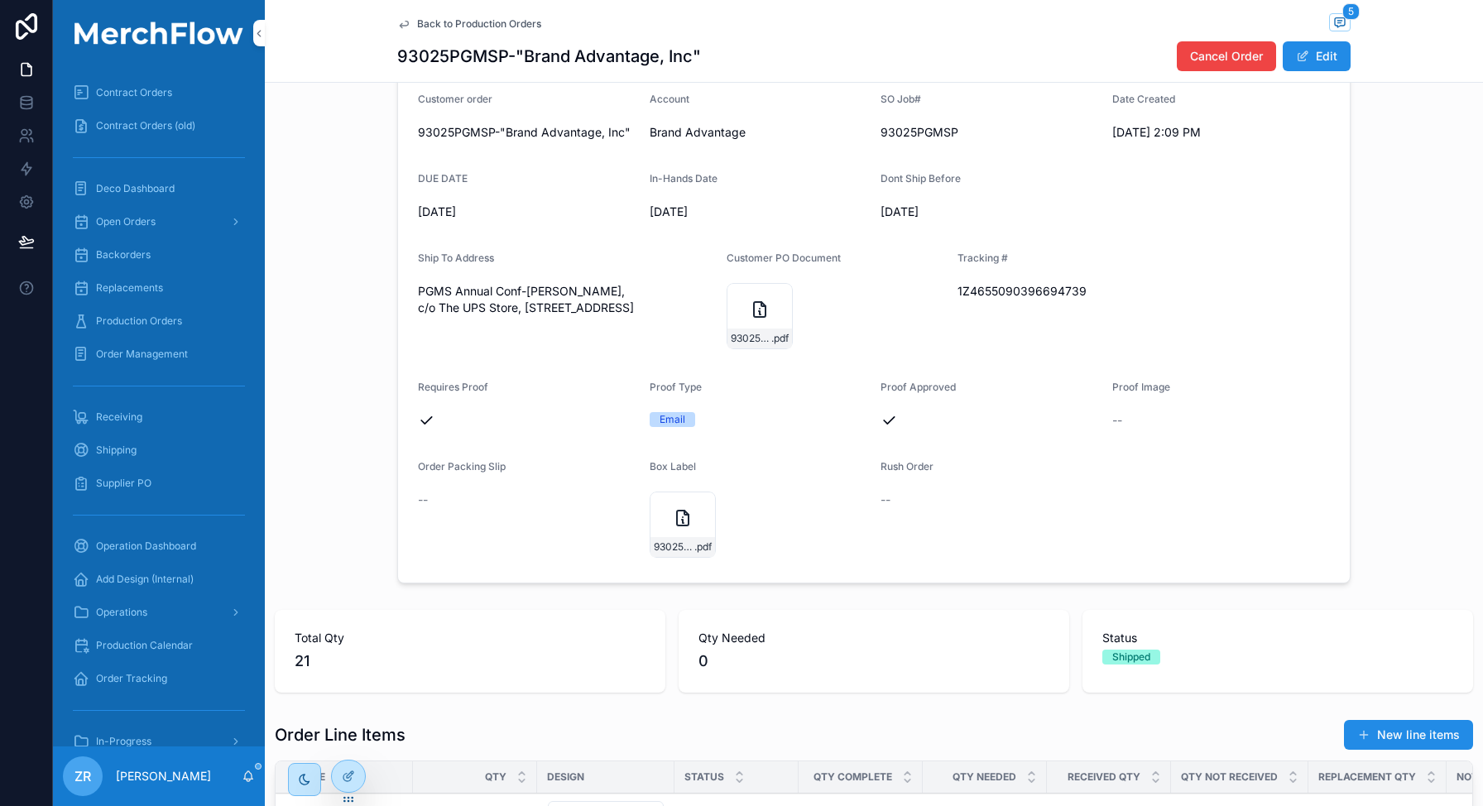
scroll to position [12, 0]
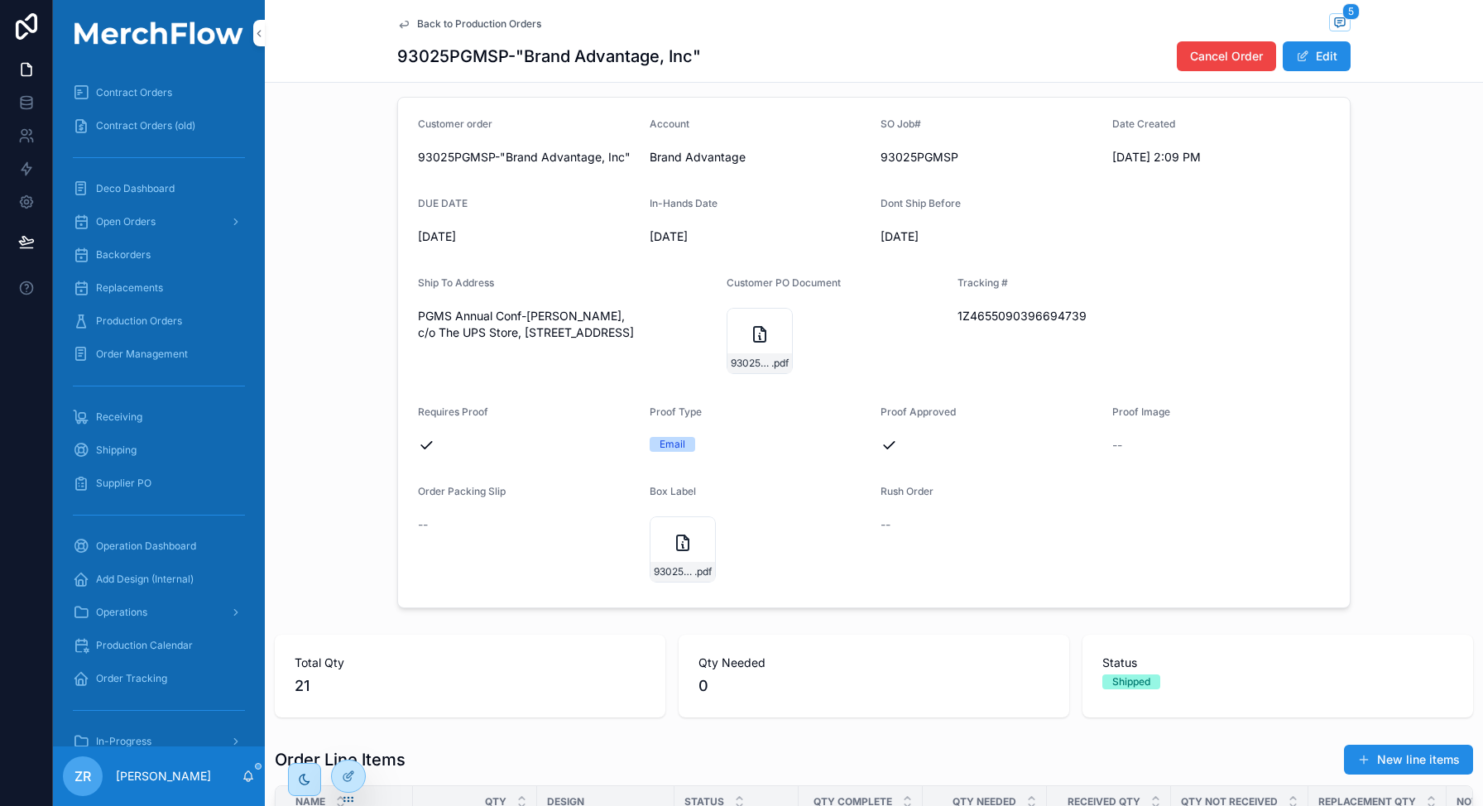
click at [670, 555] on div "93025PGMSP-Shipping-Label .pdf" at bounding box center [683, 549] width 66 height 66
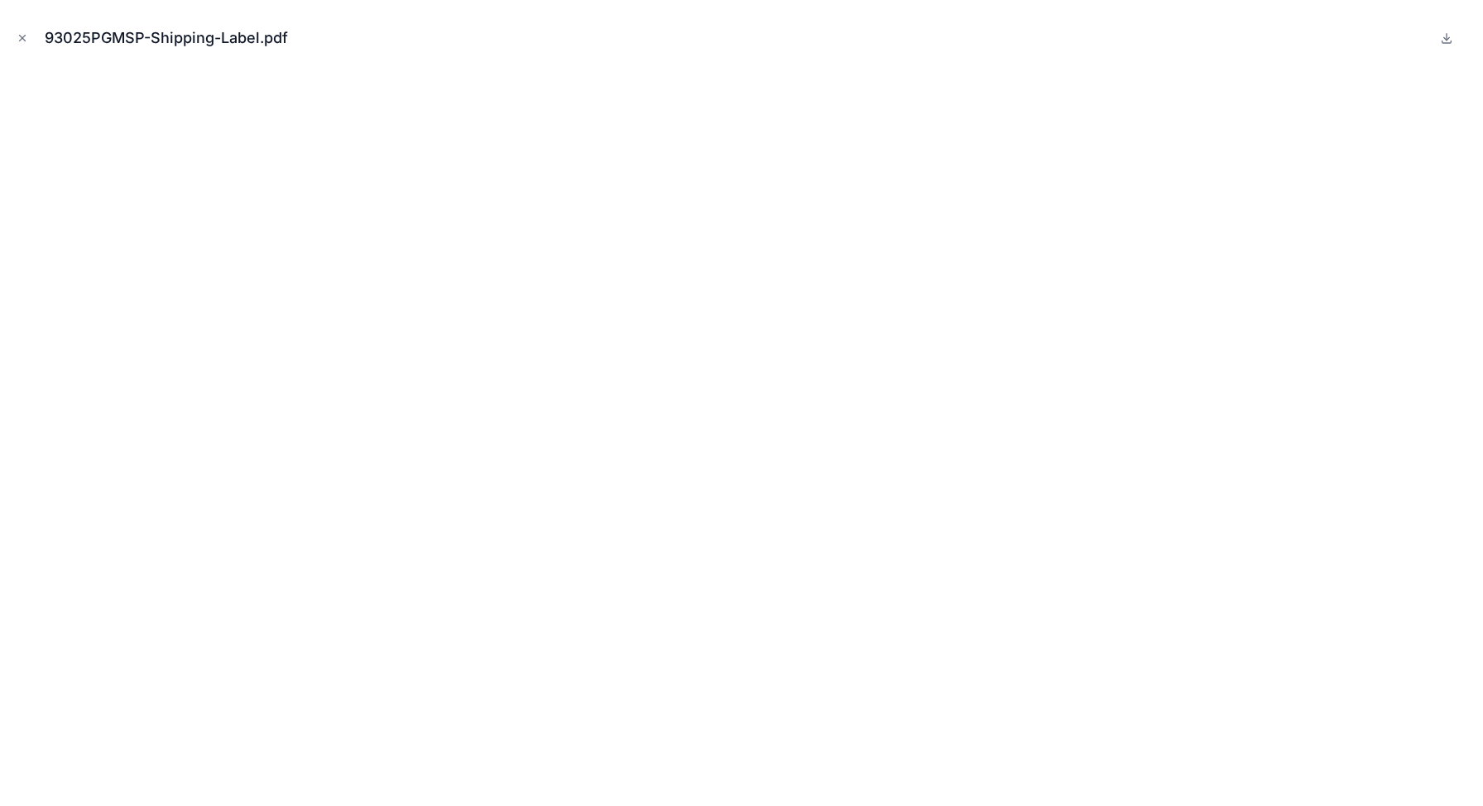
click at [23, 42] on icon "Close modal" at bounding box center [23, 38] width 12 height 12
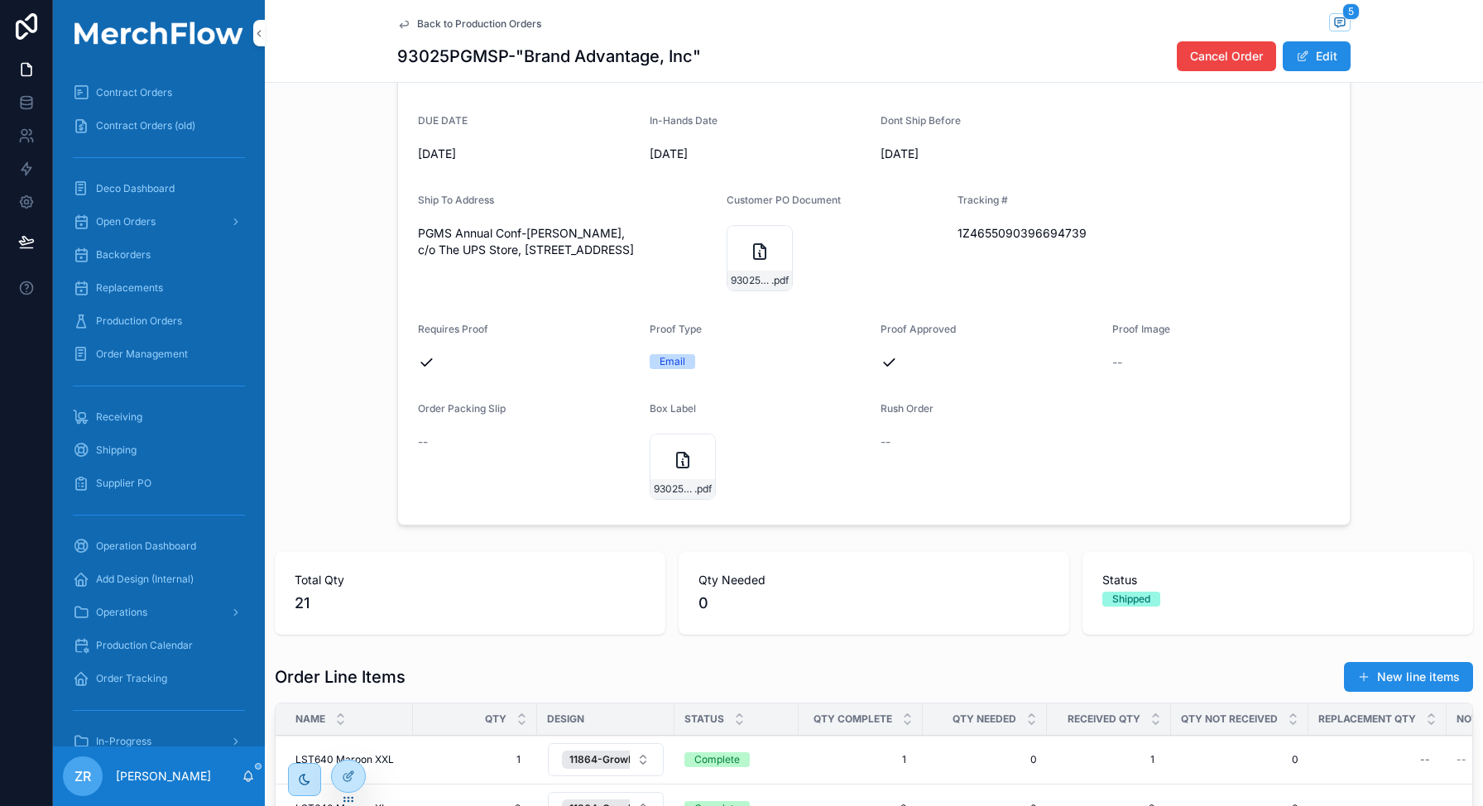
scroll to position [122, 0]
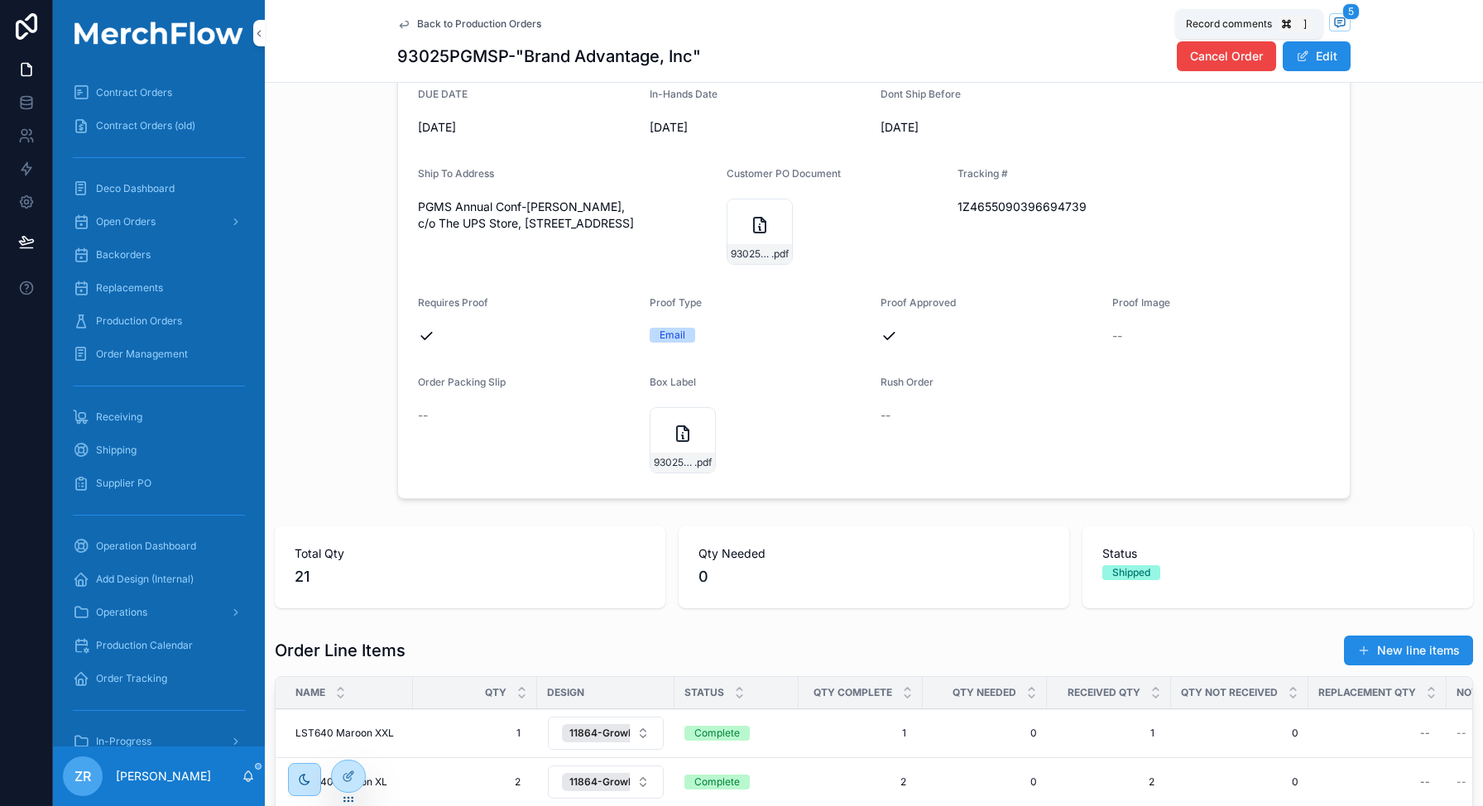
click at [1340, 20] on span "scrollable content" at bounding box center [1340, 22] width 22 height 18
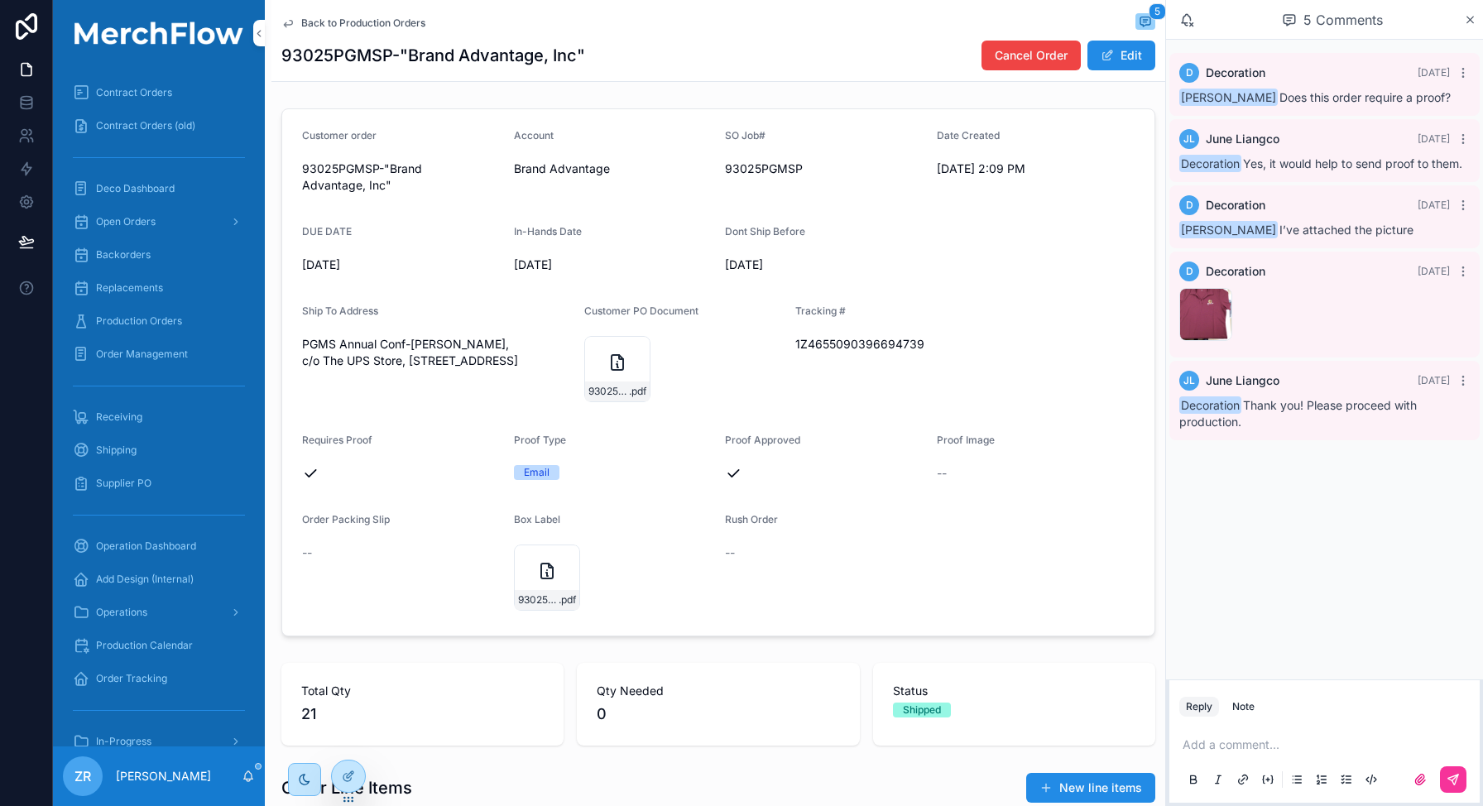
click at [607, 367] on icon "scrollable content" at bounding box center [617, 363] width 20 height 20
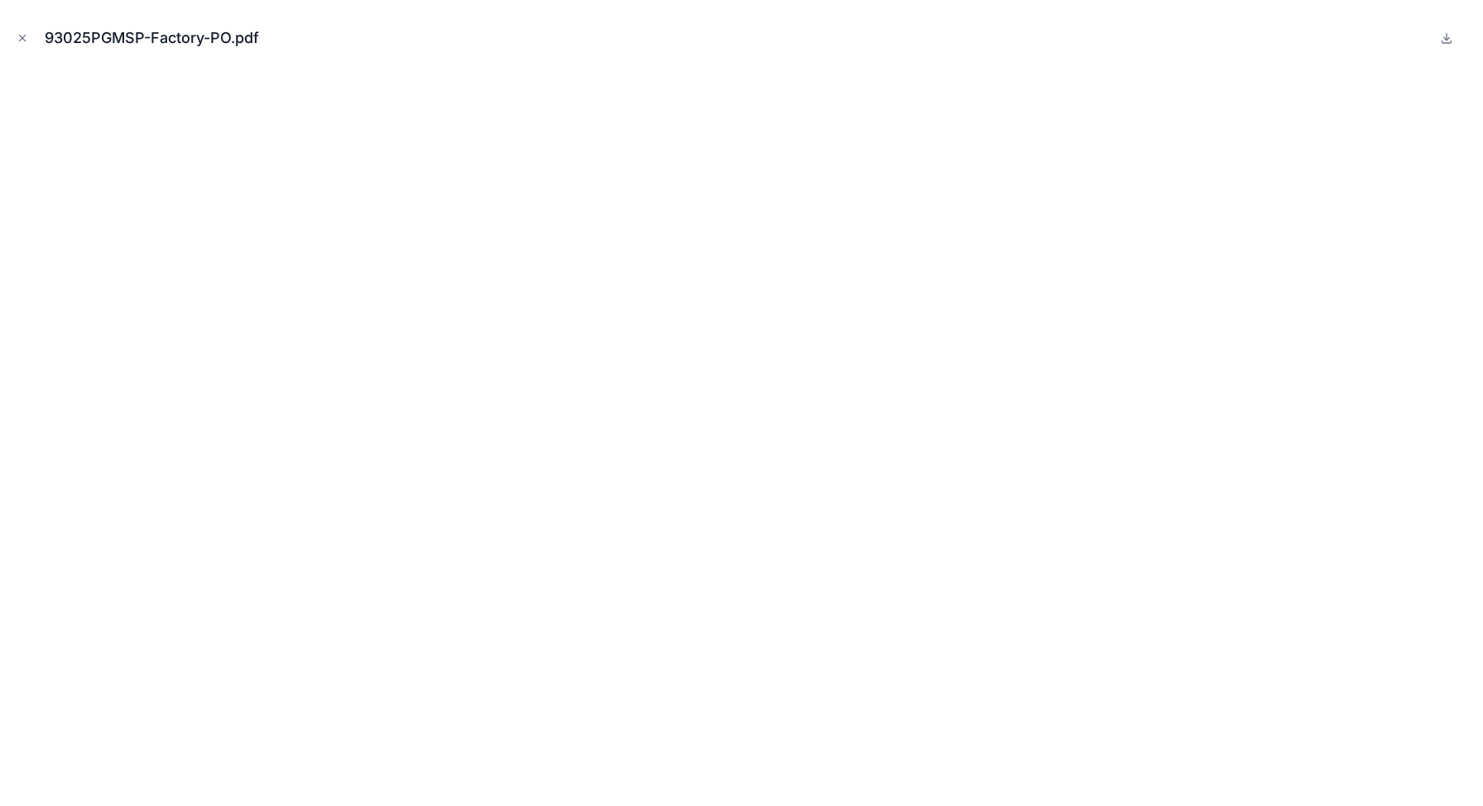
click at [22, 38] on icon "Close modal" at bounding box center [23, 39] width 6 height 6
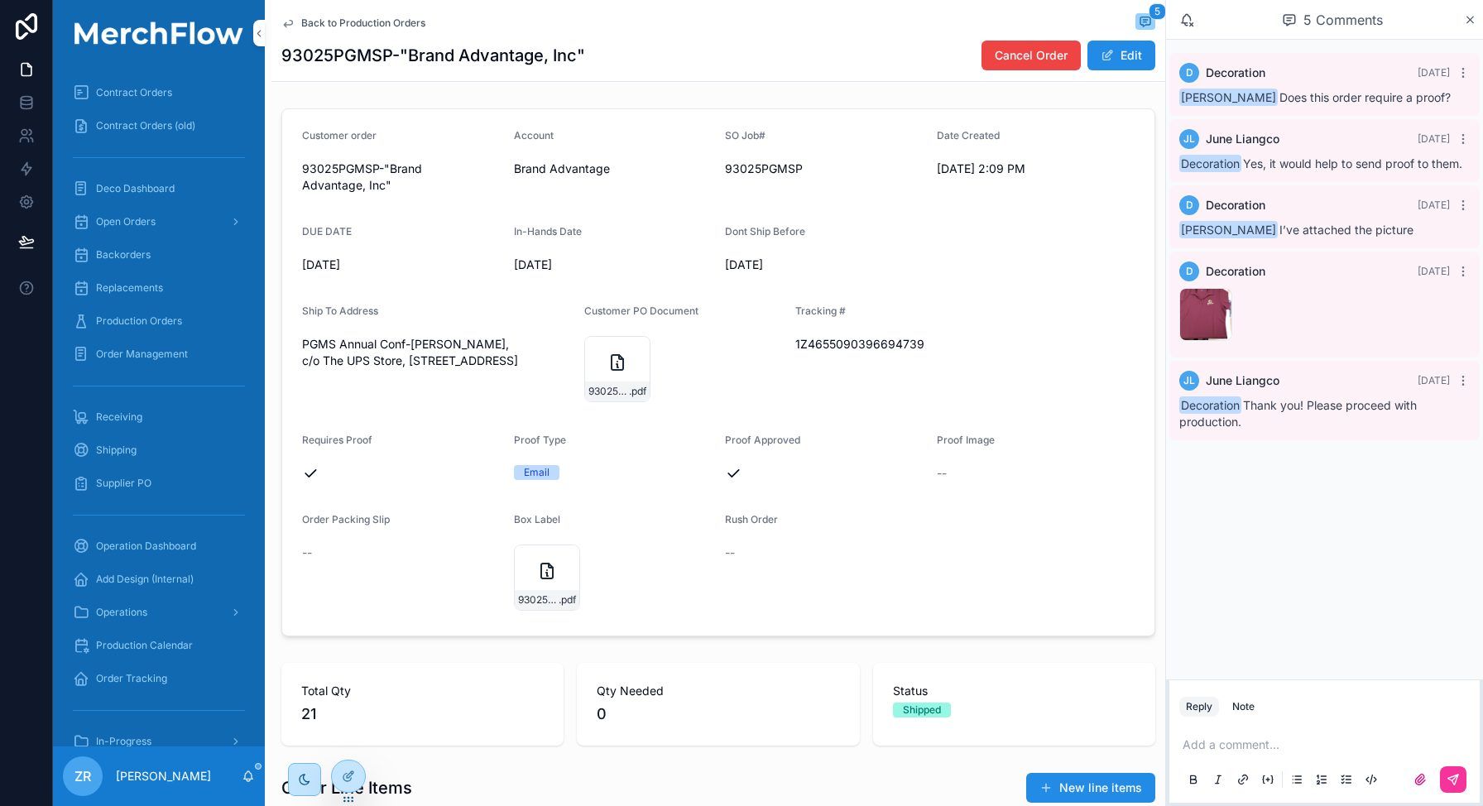
click at [362, 60] on h1 "93025PGMSP-"Brand Advantage, Inc"" at bounding box center [433, 55] width 304 height 23
copy h1 "93025PGMSP"
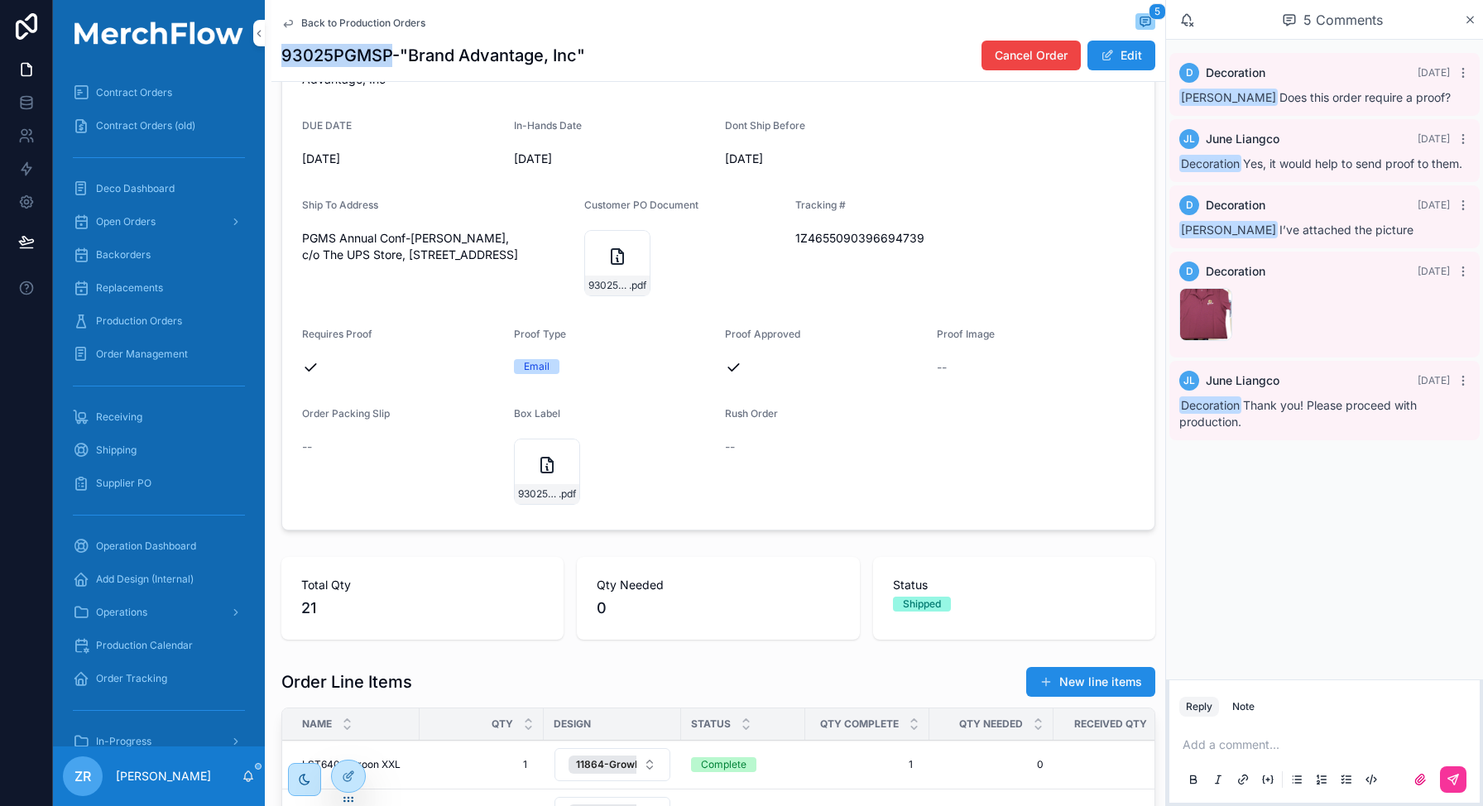
scroll to position [105, 0]
click at [355, 59] on h1 "93025PGMSP-"Brand Advantage, Inc"" at bounding box center [433, 55] width 304 height 23
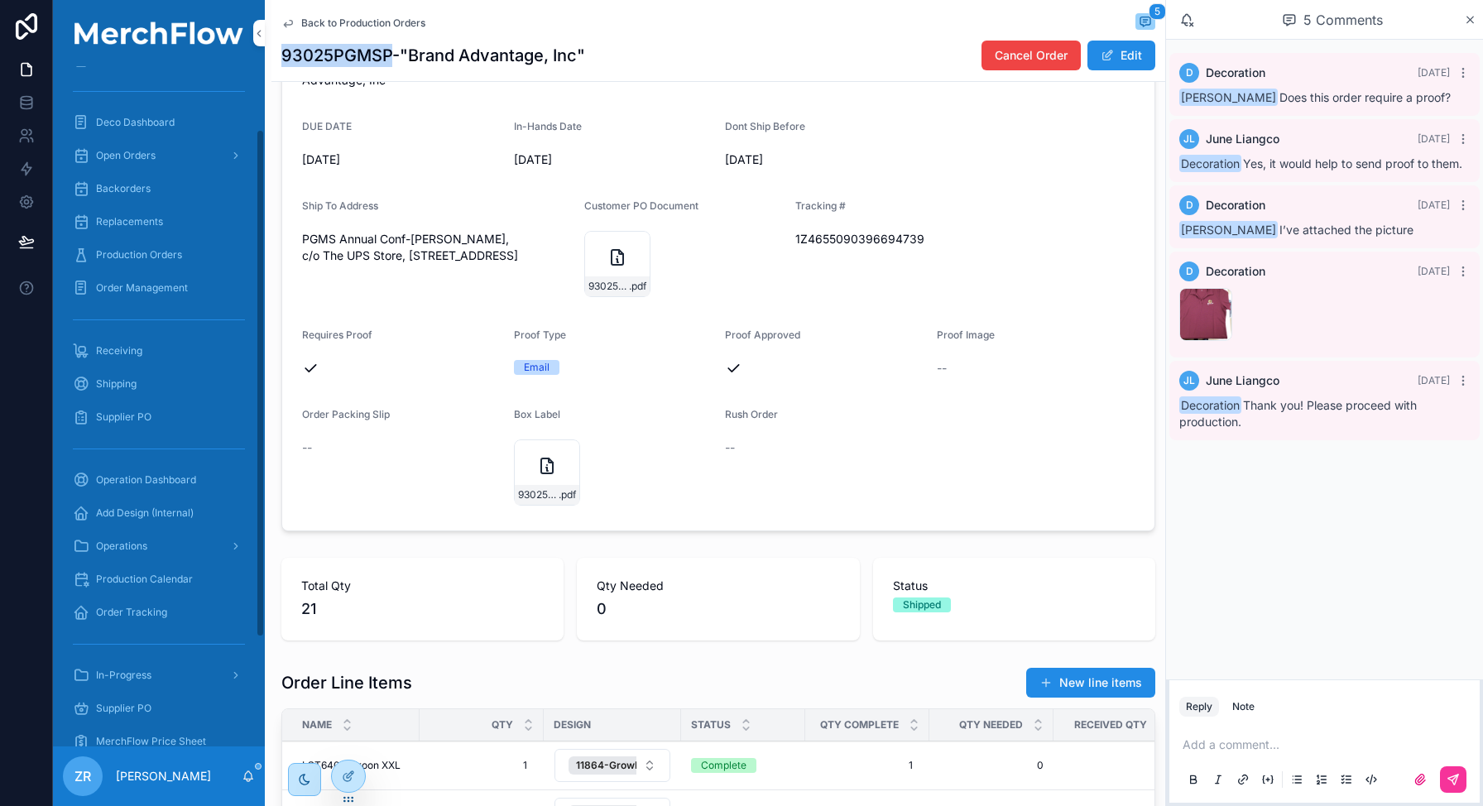
scroll to position [230, 0]
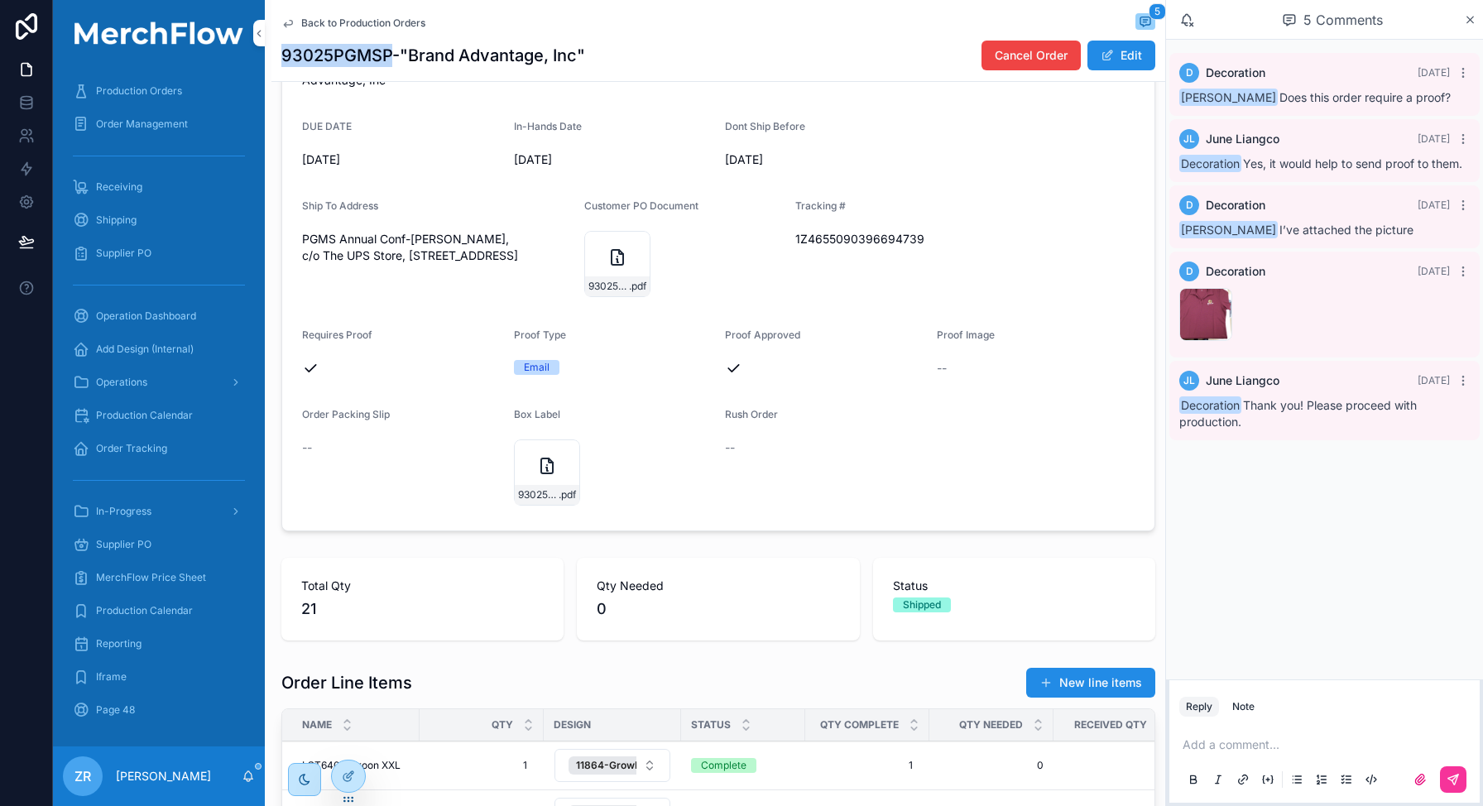
click at [111, 224] on span "Shipping" at bounding box center [116, 220] width 41 height 13
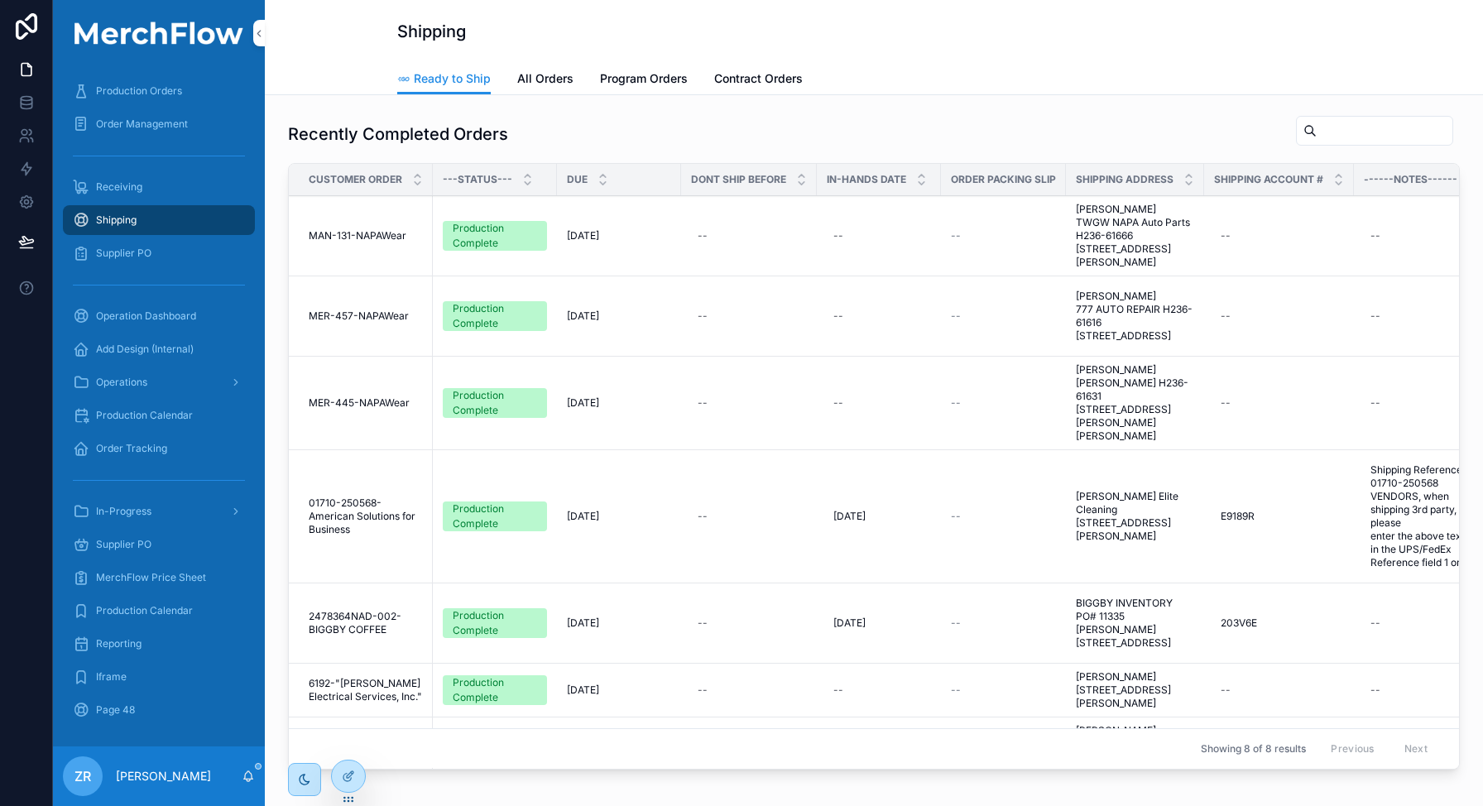
click at [551, 76] on span "All Orders" at bounding box center [545, 78] width 56 height 17
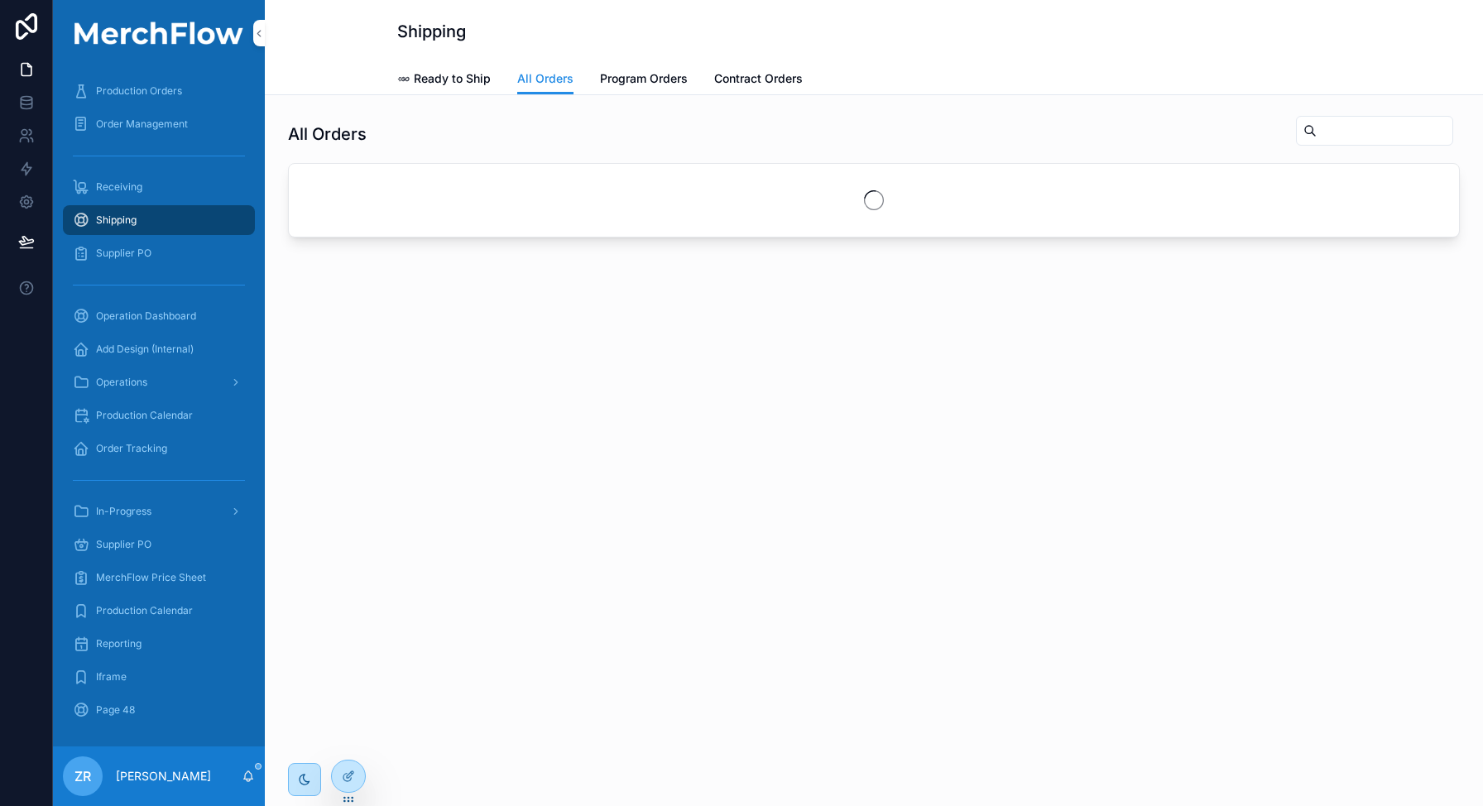
click at [1390, 140] on input "scrollable content" at bounding box center [1385, 130] width 136 height 23
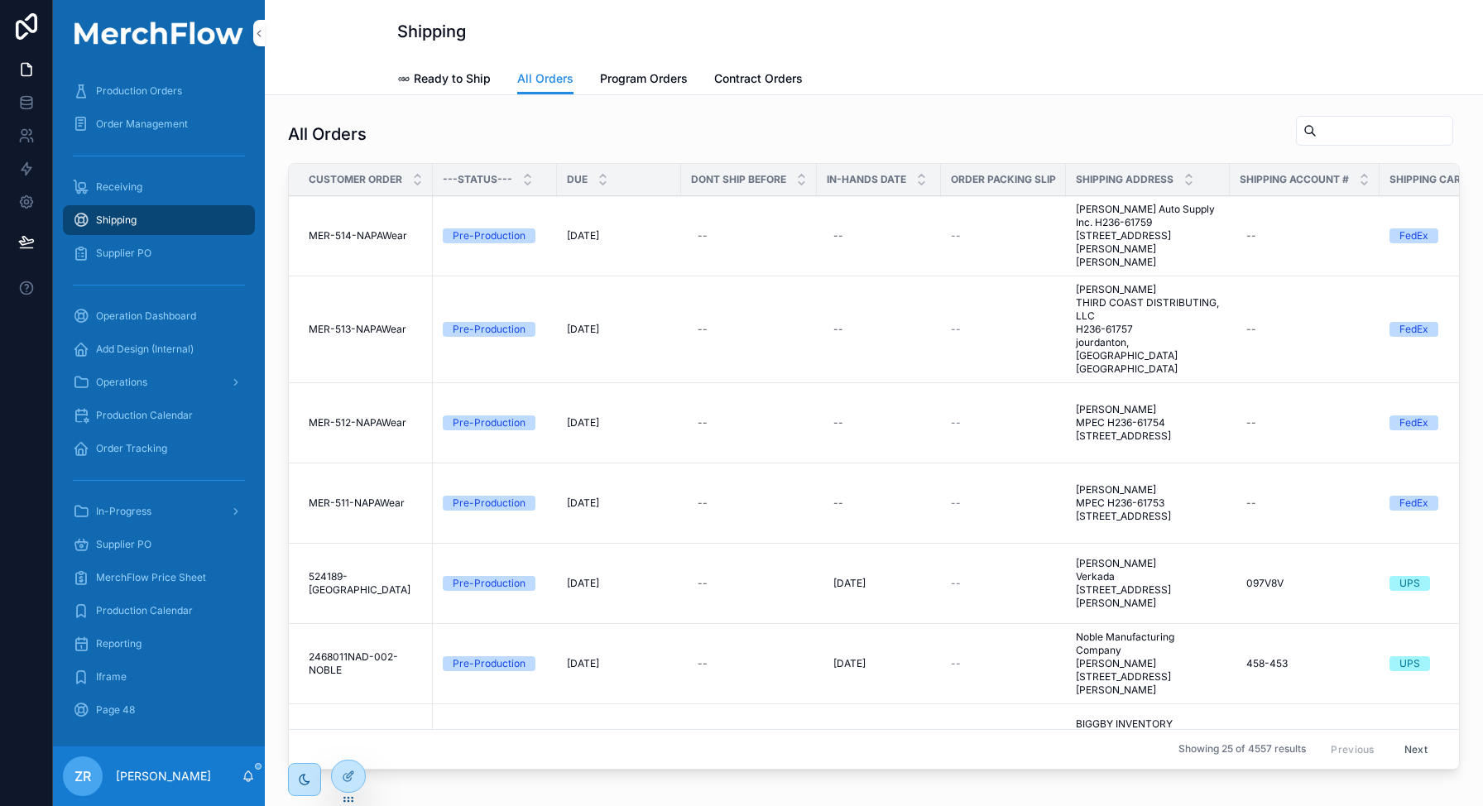
paste input "**********"
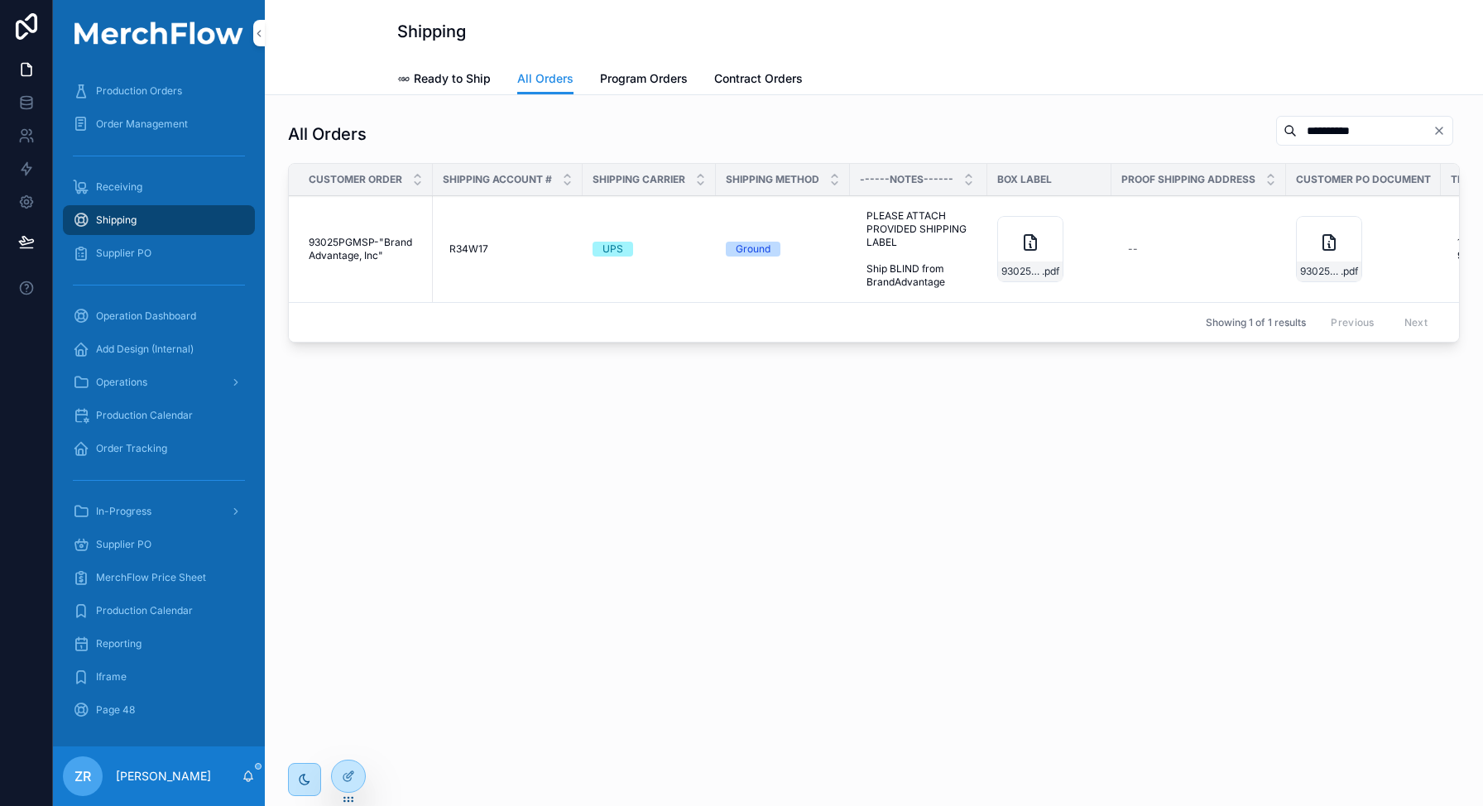
scroll to position [0, 928]
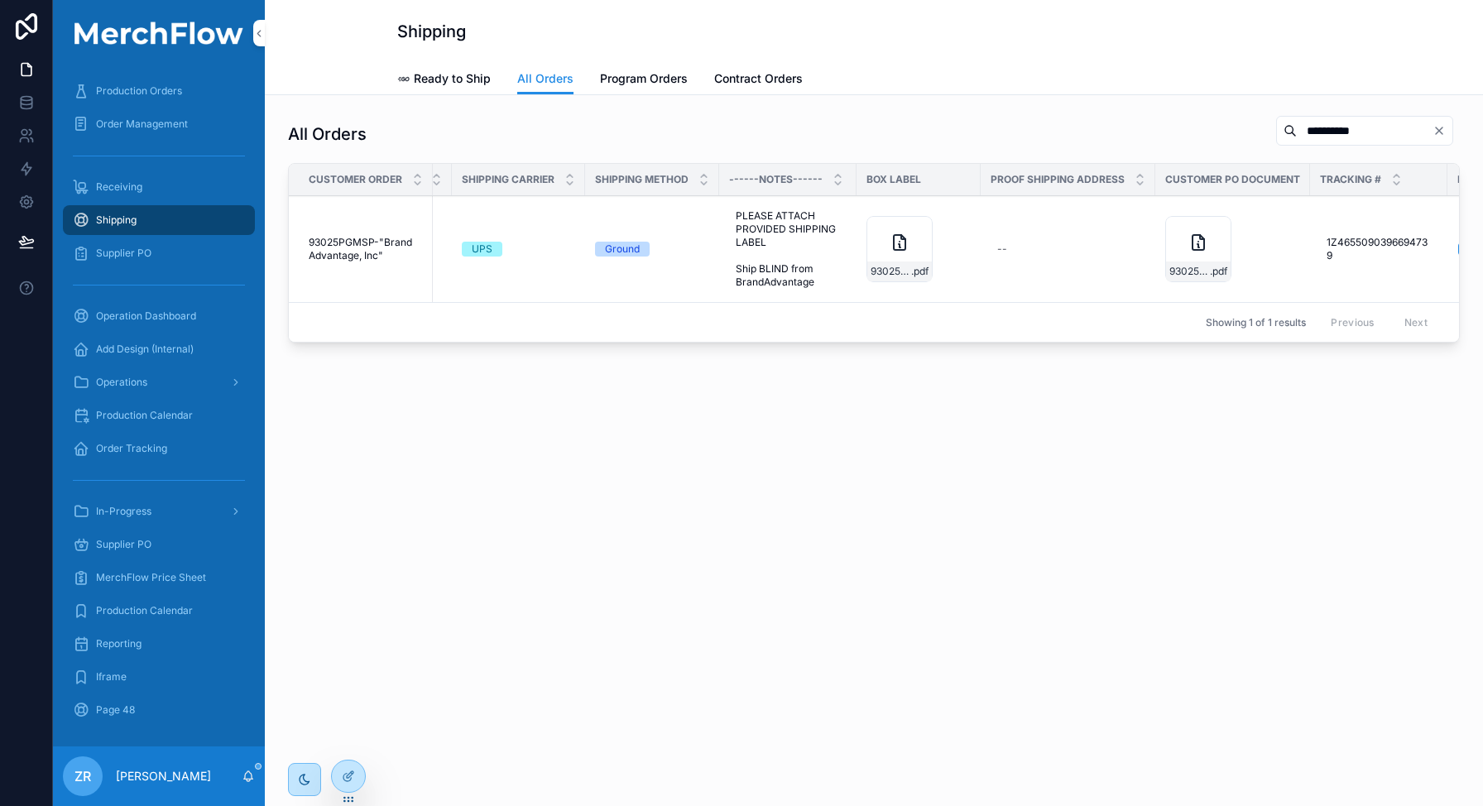
type input "**********"
click at [893, 249] on icon "scrollable content" at bounding box center [900, 243] width 20 height 20
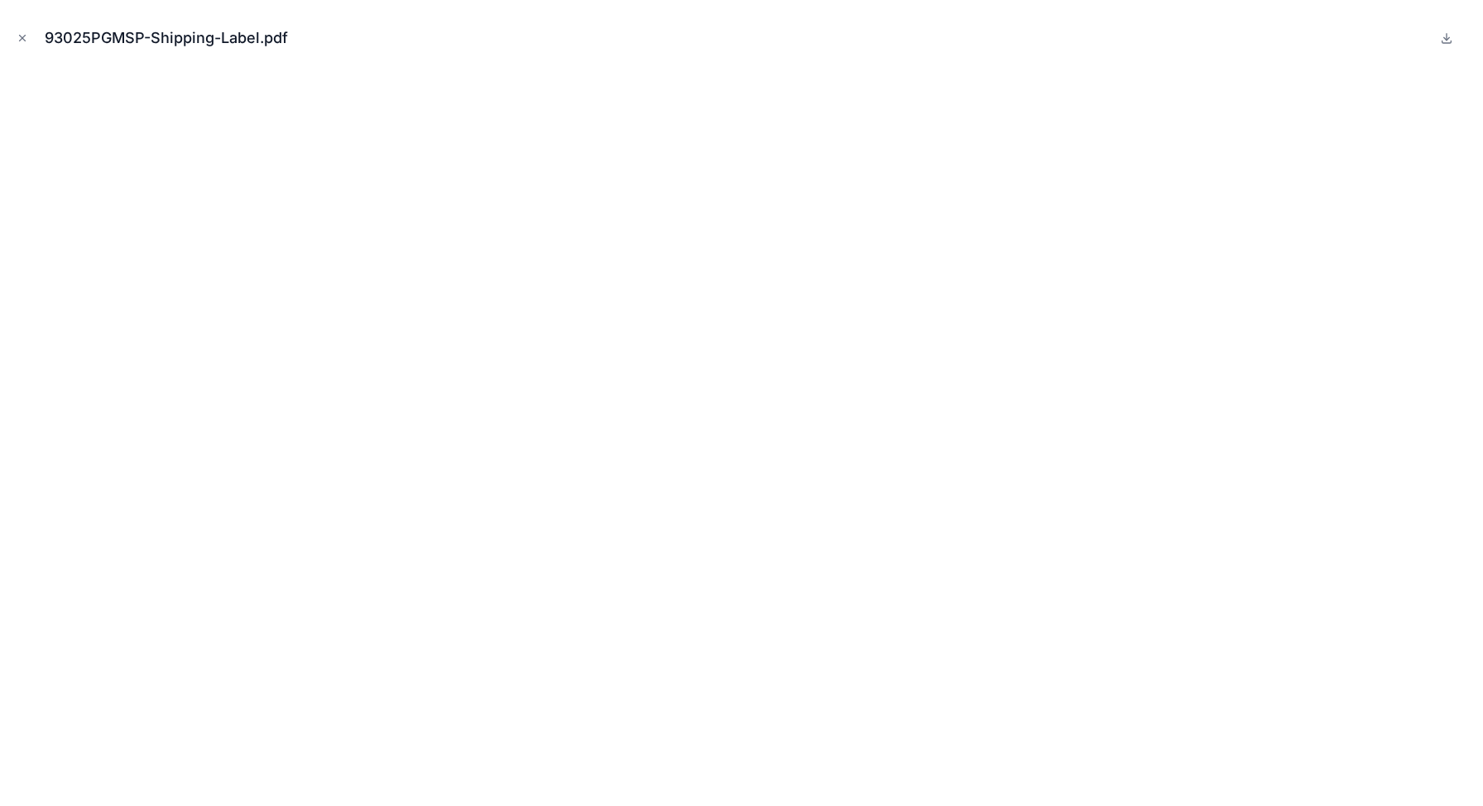
click at [25, 39] on icon "Close modal" at bounding box center [23, 38] width 12 height 12
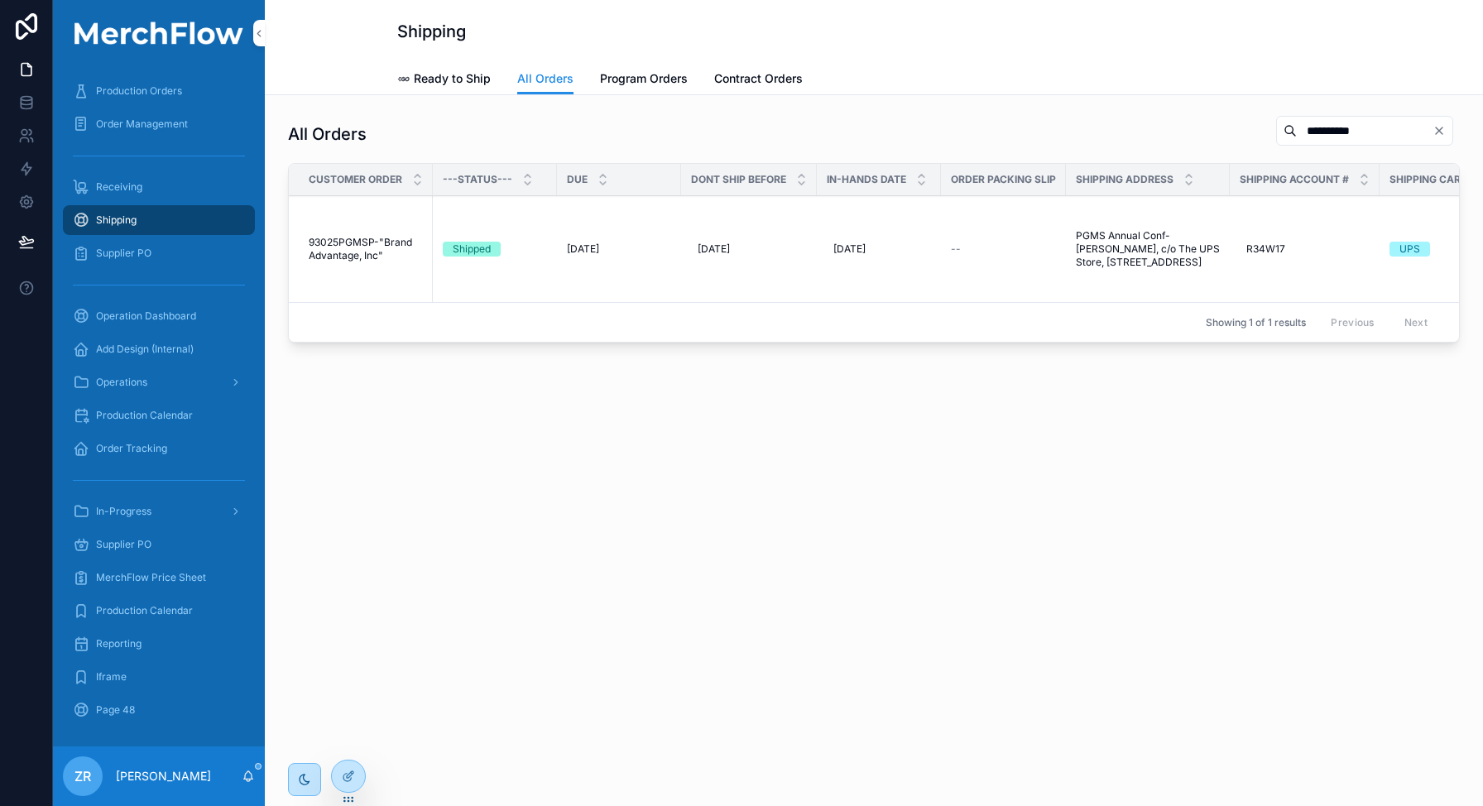
click at [664, 446] on div "**********" at bounding box center [874, 278] width 1218 height 367
click at [676, 396] on div "**********" at bounding box center [874, 278] width 1218 height 367
click at [1441, 131] on icon "Clear" at bounding box center [1439, 130] width 13 height 13
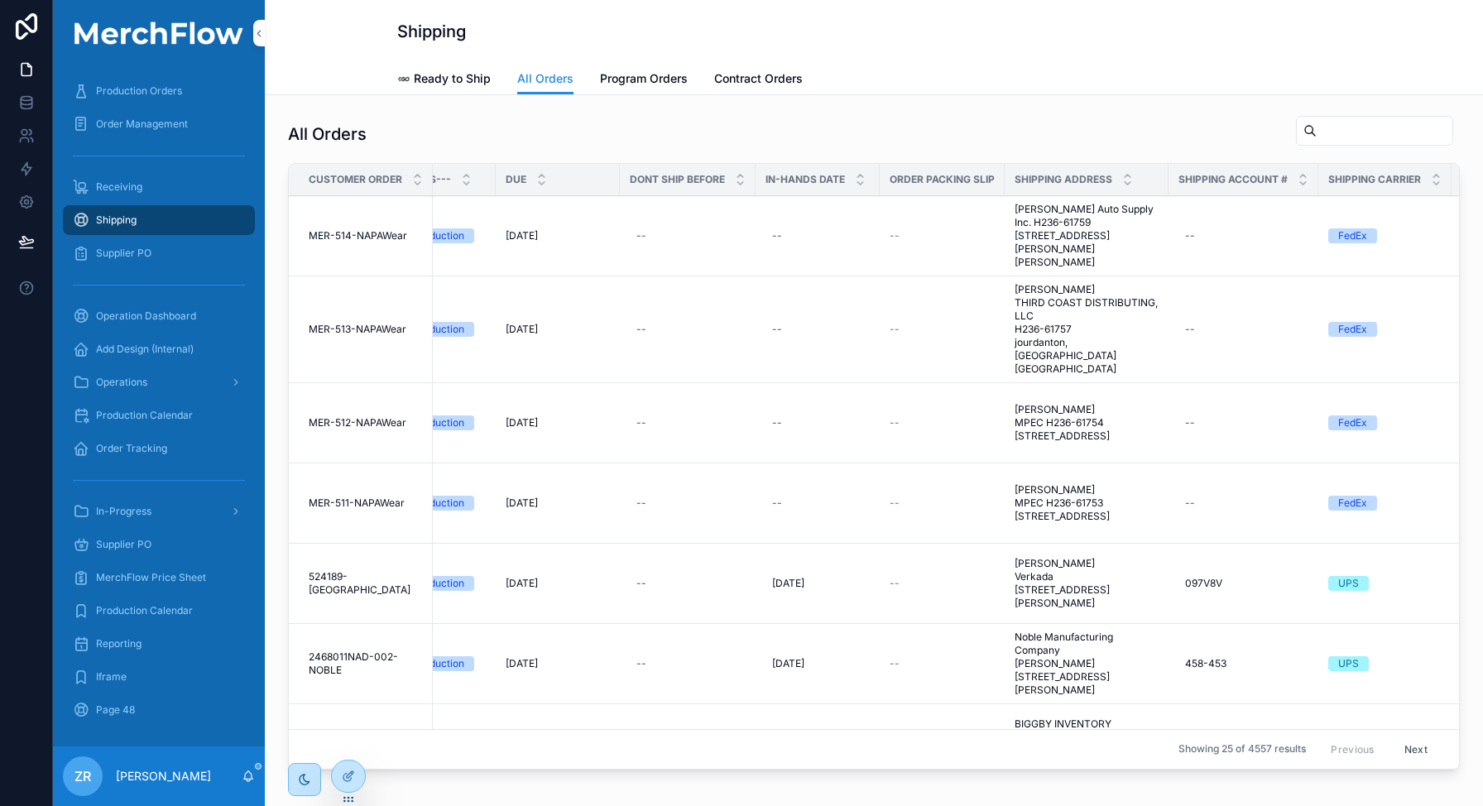
scroll to position [0, 56]
